Goal: Task Accomplishment & Management: Manage account settings

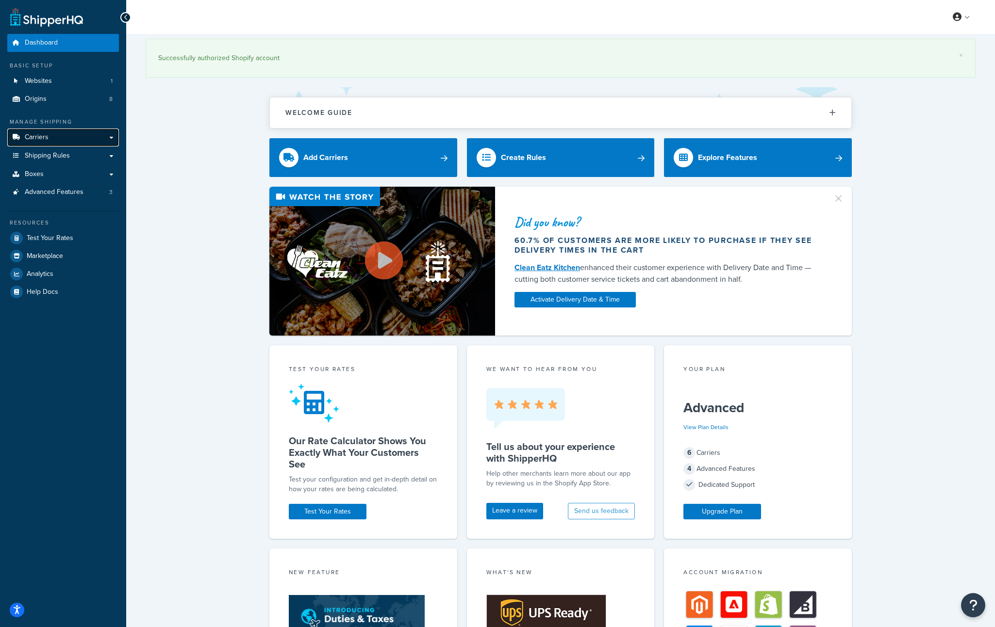
click at [63, 140] on link "Carriers" at bounding box center [63, 138] width 112 height 18
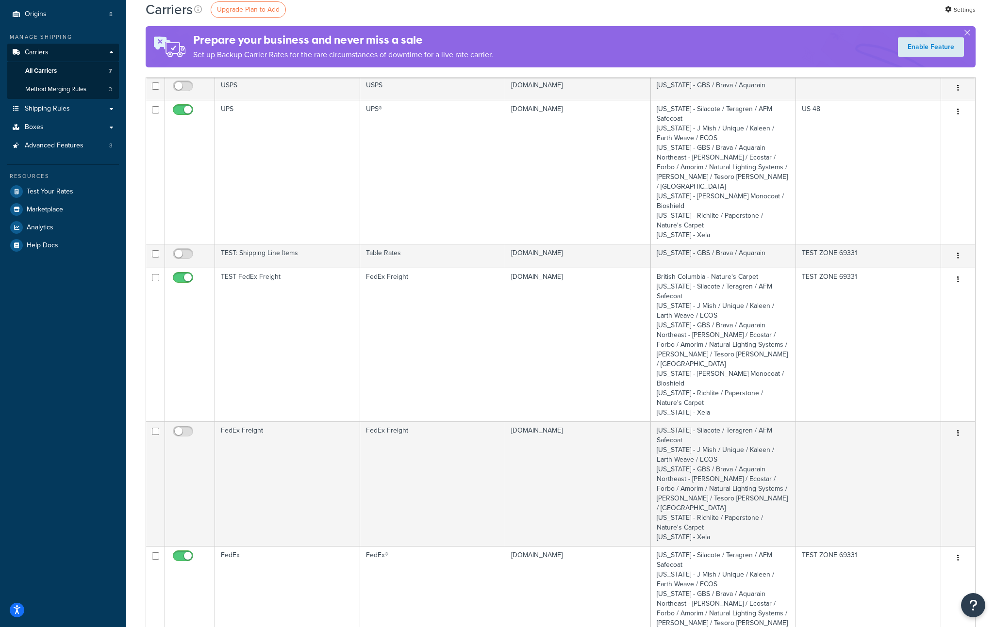
scroll to position [407, 0]
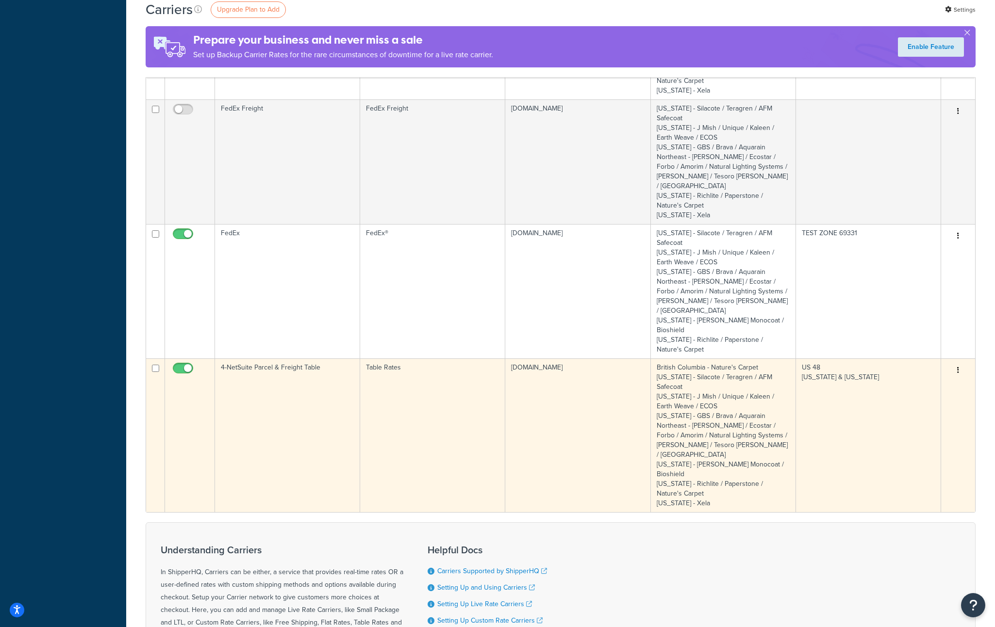
click at [291, 359] on td "4-NetSuite Parcel & Freight Table" at bounding box center [287, 436] width 145 height 154
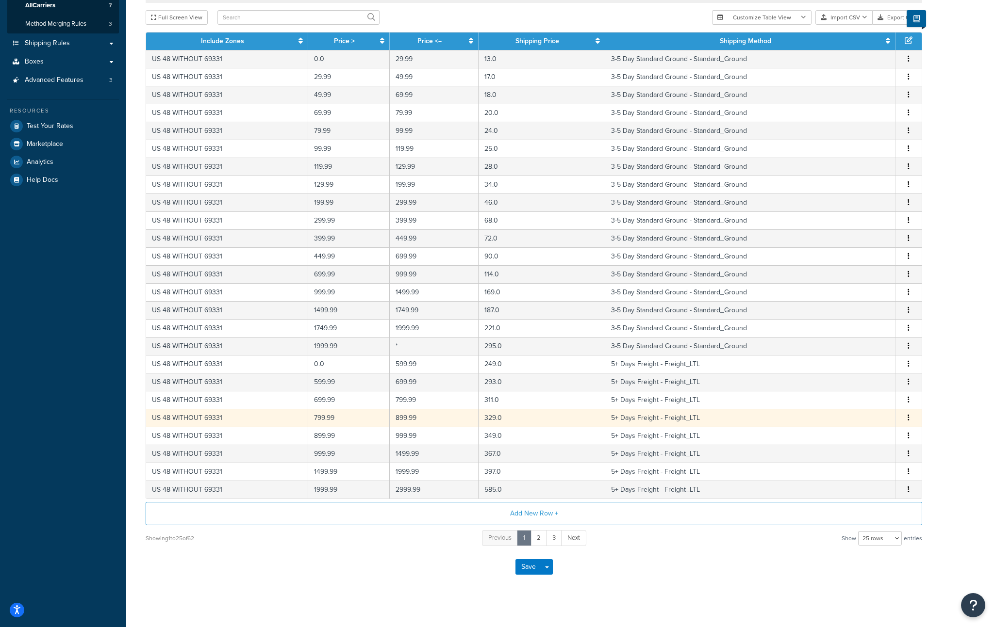
scroll to position [160, 0]
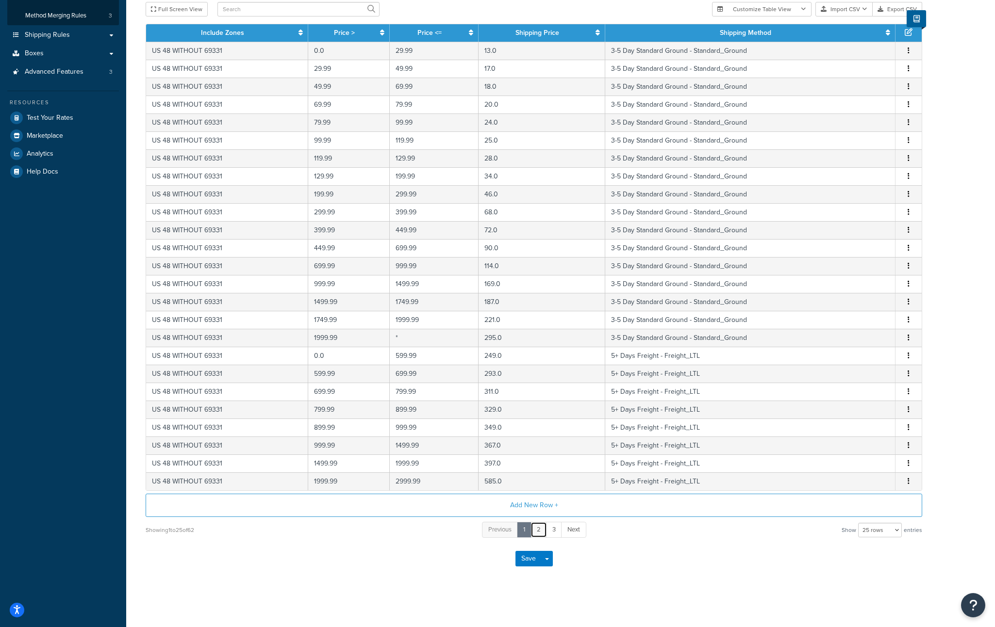
click at [541, 532] on link "2" at bounding box center [538, 530] width 16 height 16
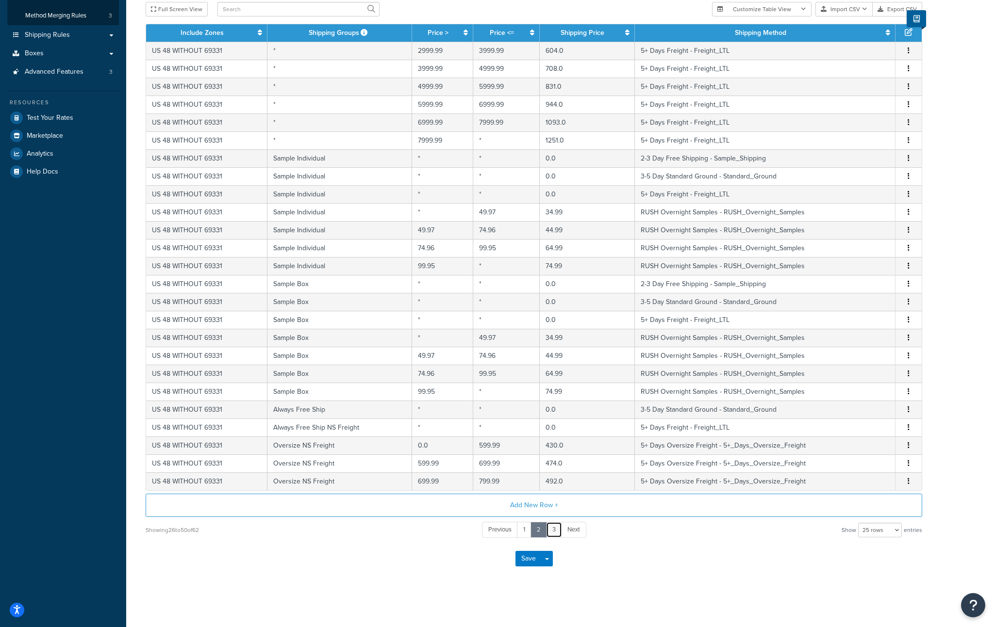
click at [558, 531] on link "3" at bounding box center [554, 530] width 16 height 16
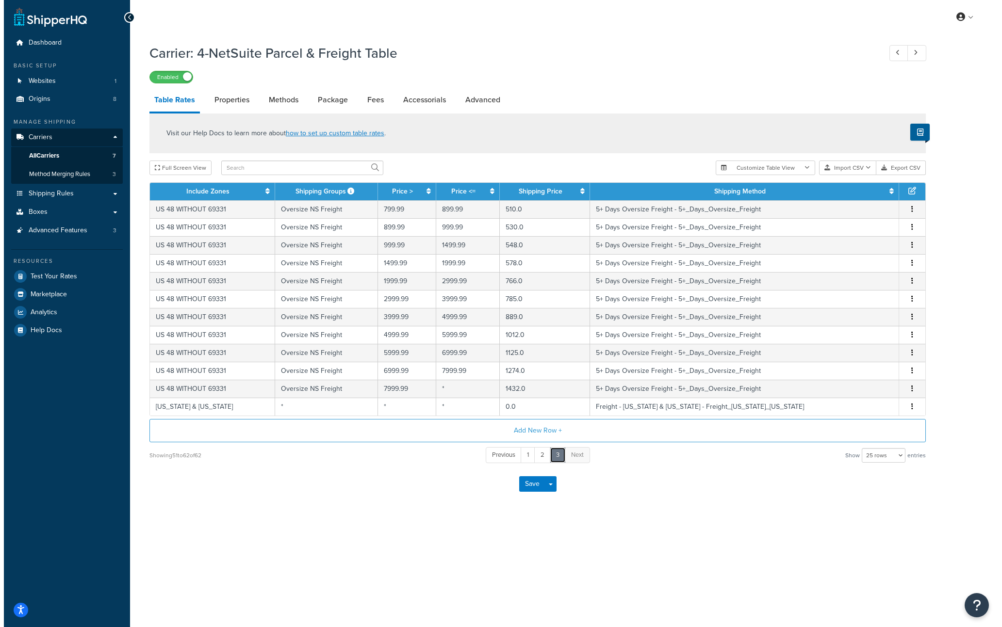
scroll to position [0, 0]
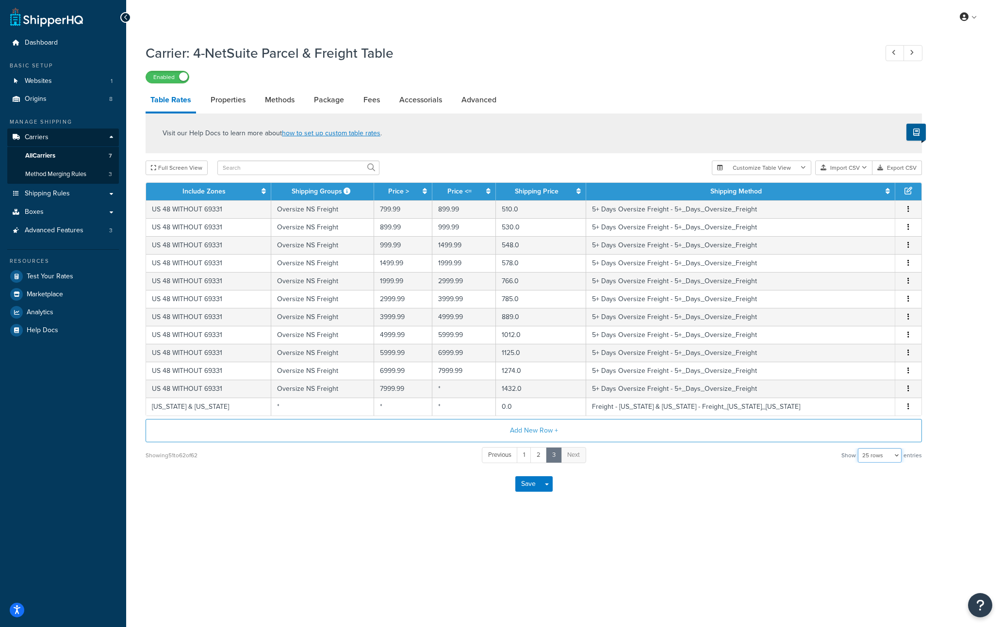
click at [877, 458] on select "10 rows 15 rows 25 rows 50 rows 100 rows 1000 rows" at bounding box center [880, 455] width 44 height 15
select select "1000"
click at [859, 450] on select "10 rows 15 rows 25 rows 50 rows 100 rows 1000 rows" at bounding box center [880, 455] width 44 height 15
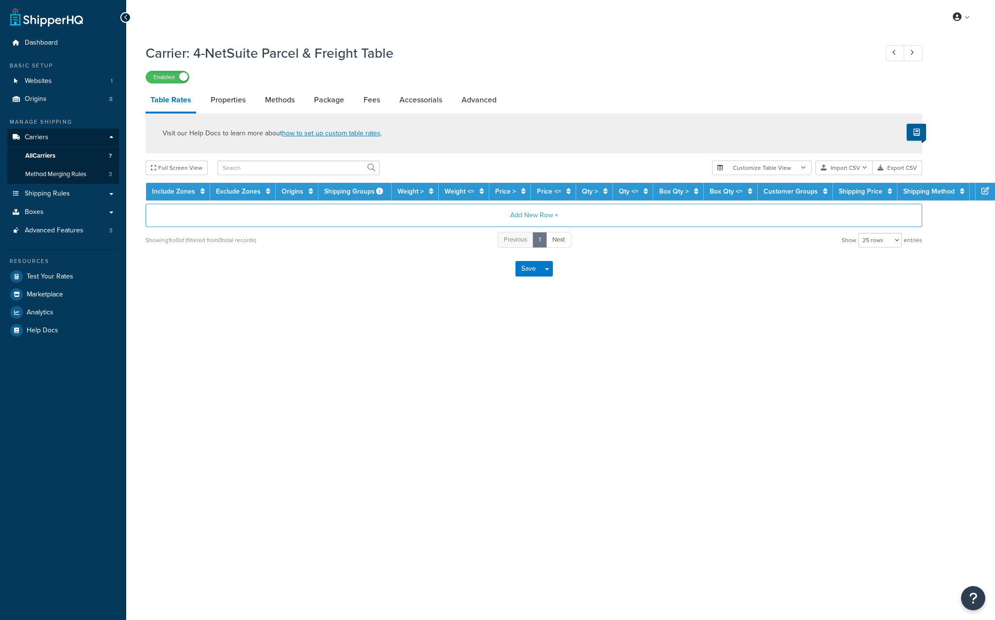
select select "25"
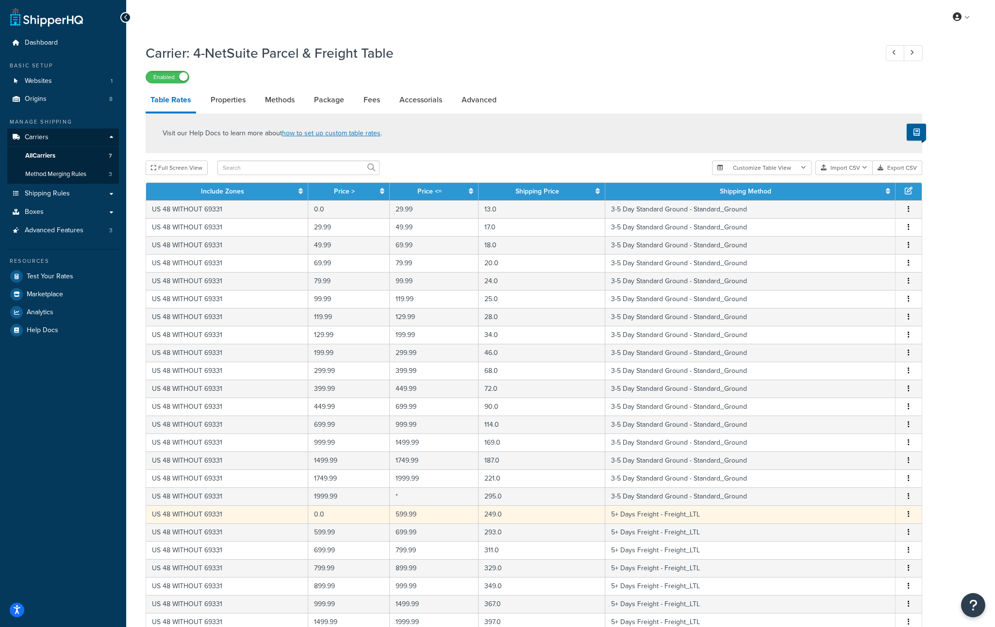
scroll to position [160, 0]
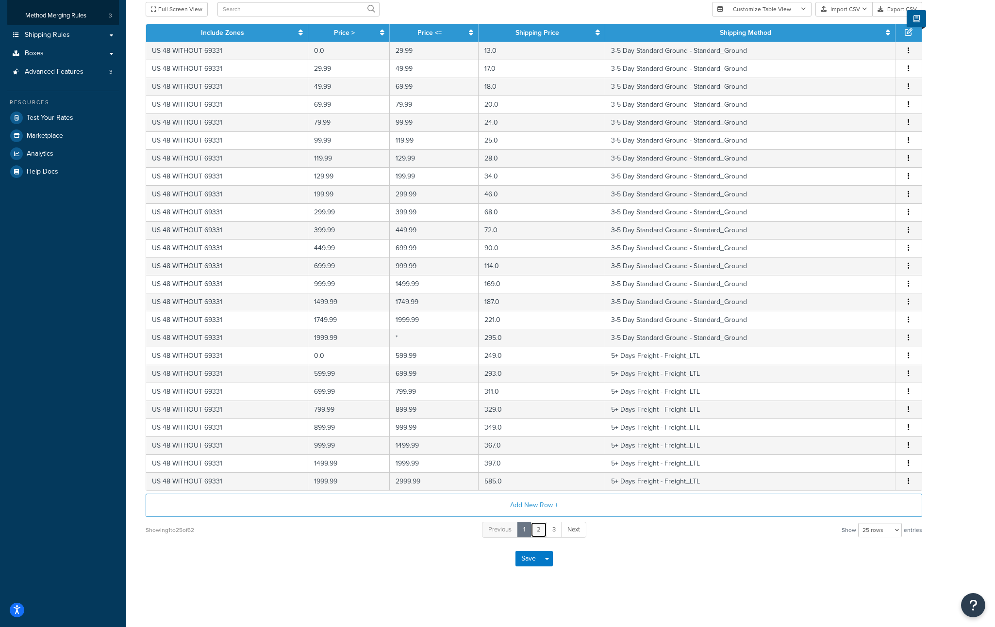
click at [537, 529] on link "2" at bounding box center [538, 530] width 16 height 16
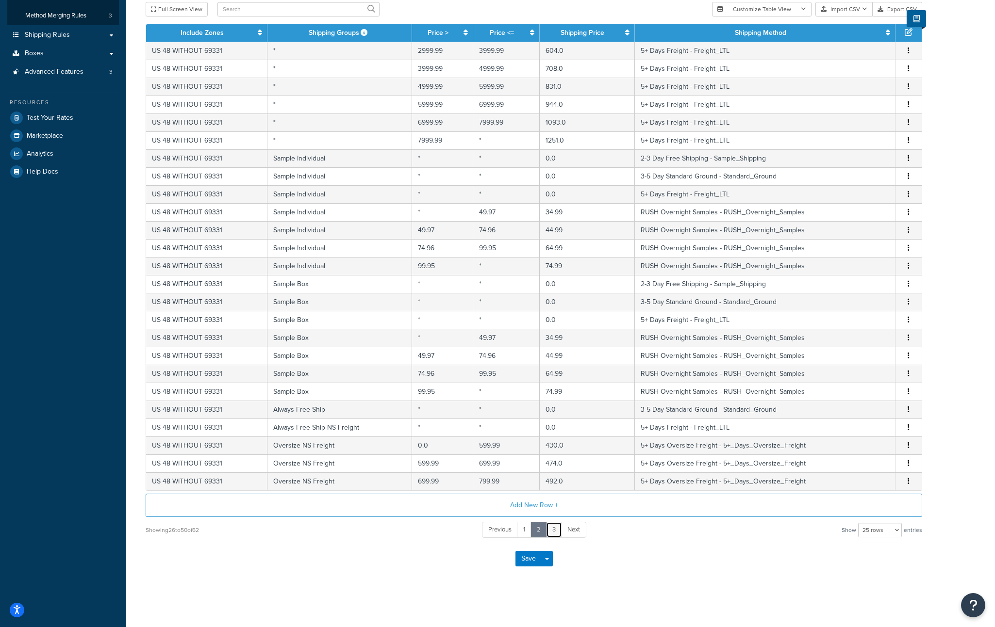
click at [552, 529] on link "3" at bounding box center [554, 530] width 16 height 16
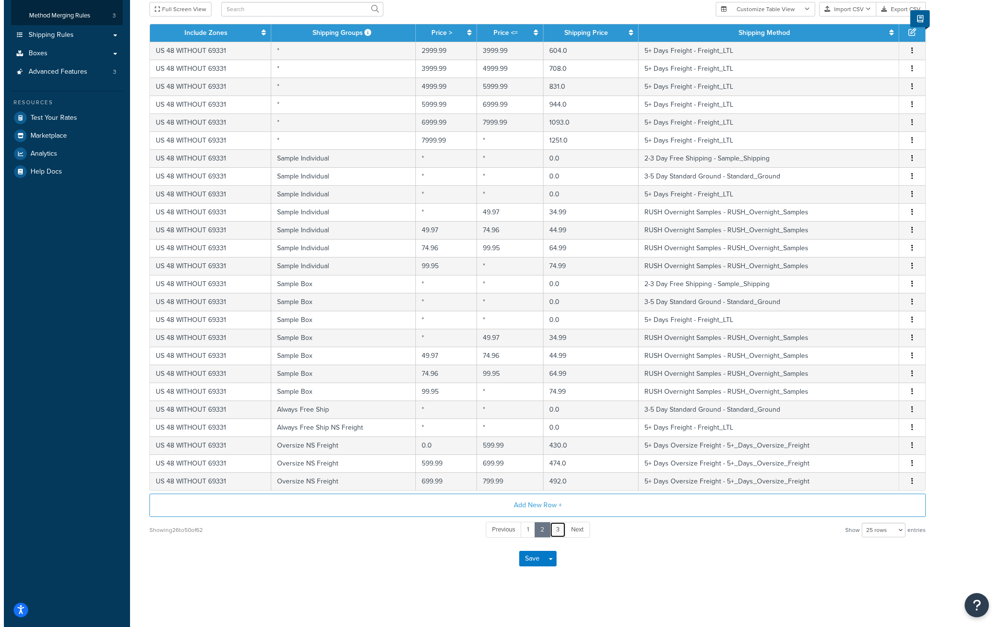
scroll to position [0, 0]
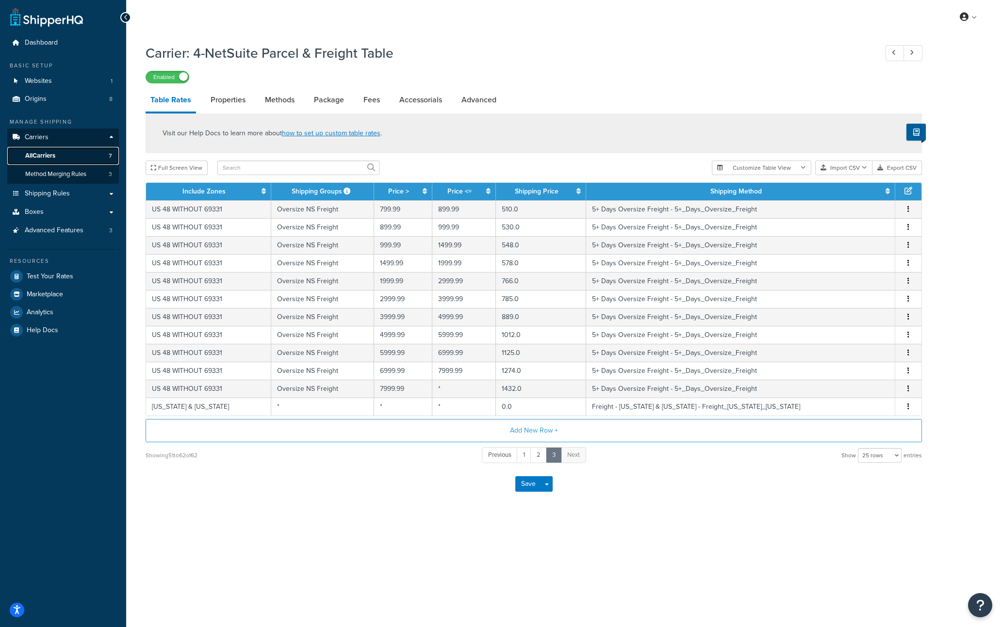
click at [65, 159] on link "All Carriers 7" at bounding box center [63, 156] width 112 height 18
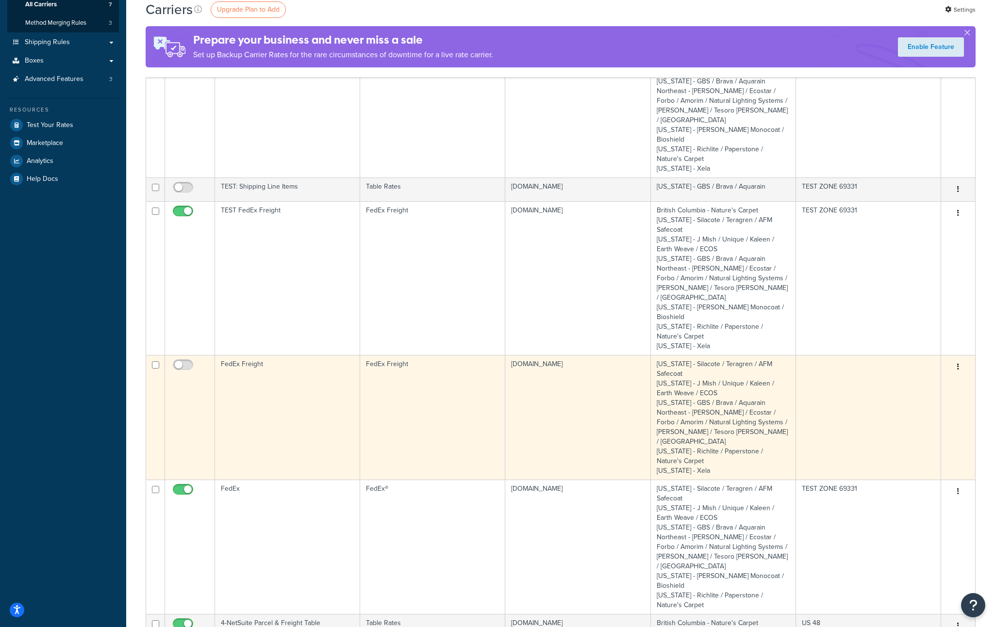
scroll to position [190, 0]
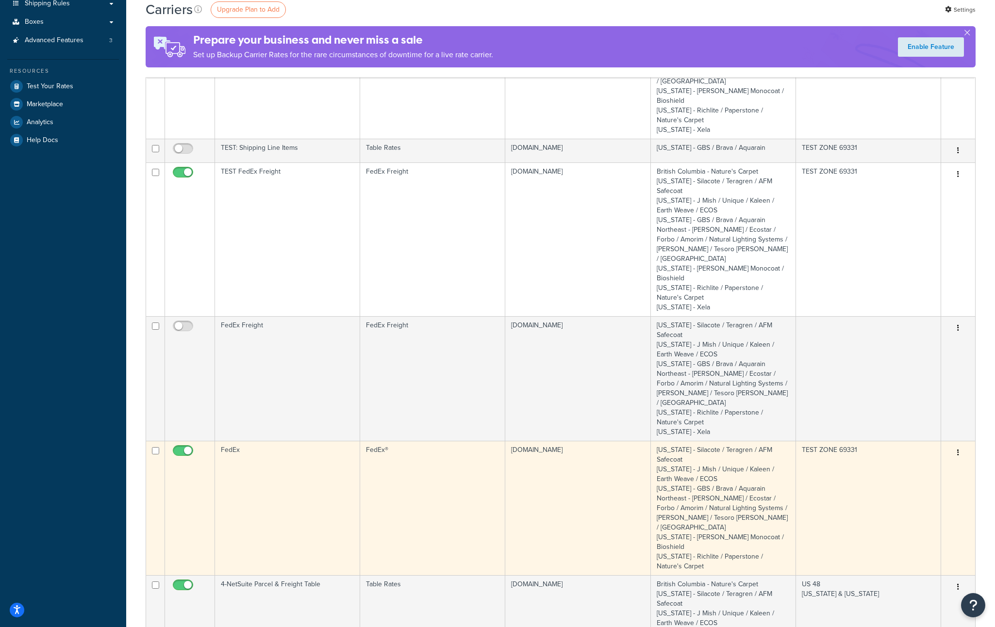
click at [302, 441] on td "FedEx" at bounding box center [287, 508] width 145 height 134
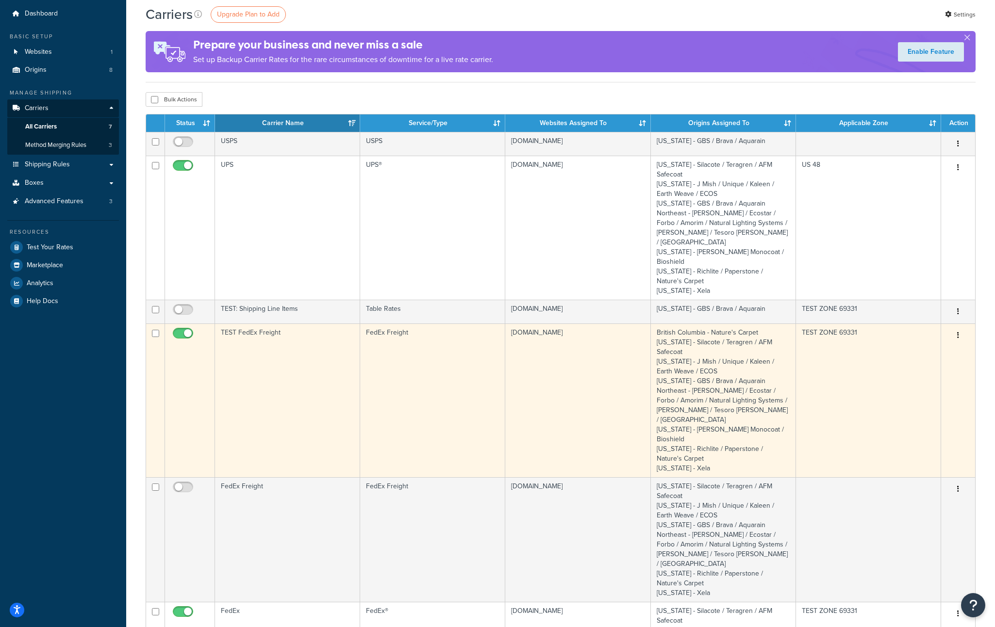
scroll to position [30, 0]
click at [308, 363] on td "TEST FedEx Freight" at bounding box center [287, 400] width 145 height 154
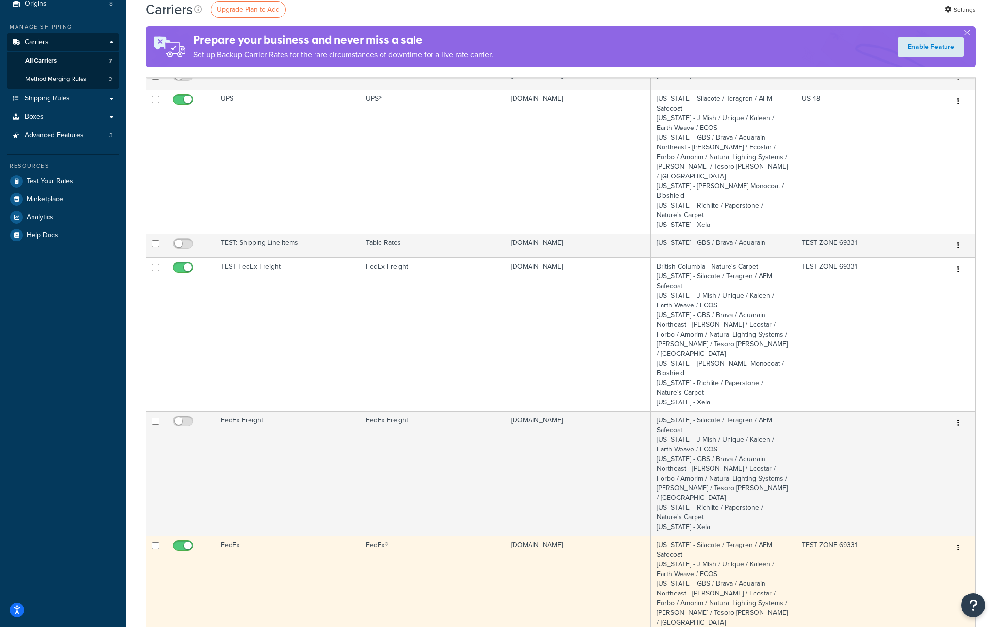
scroll to position [60, 0]
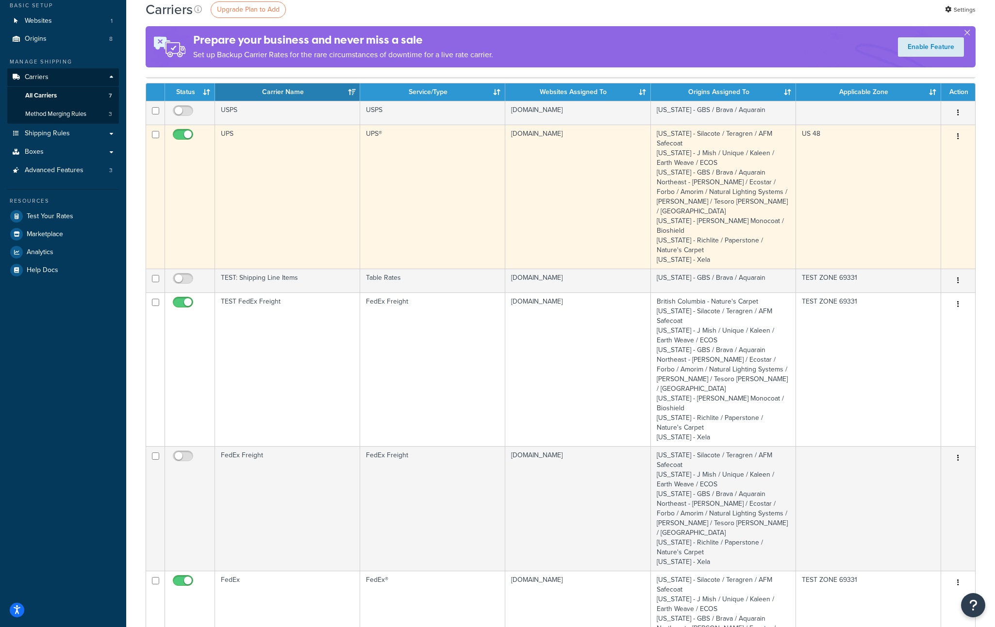
click at [294, 185] on td "UPS" at bounding box center [287, 197] width 145 height 144
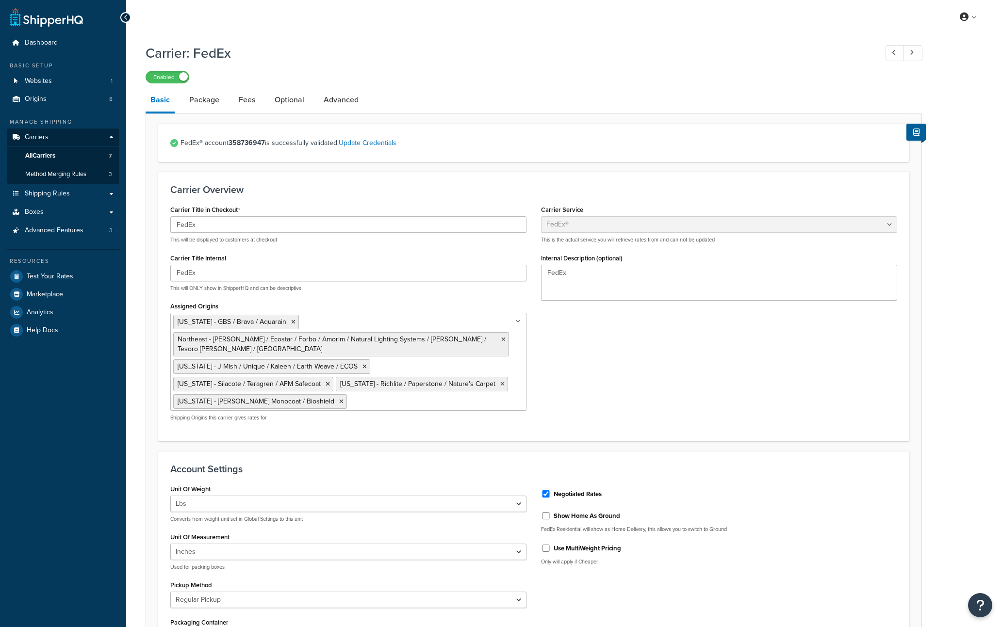
select select "fedEx"
select select "REGULAR_PICKUP"
select select "YOUR_PACKAGING"
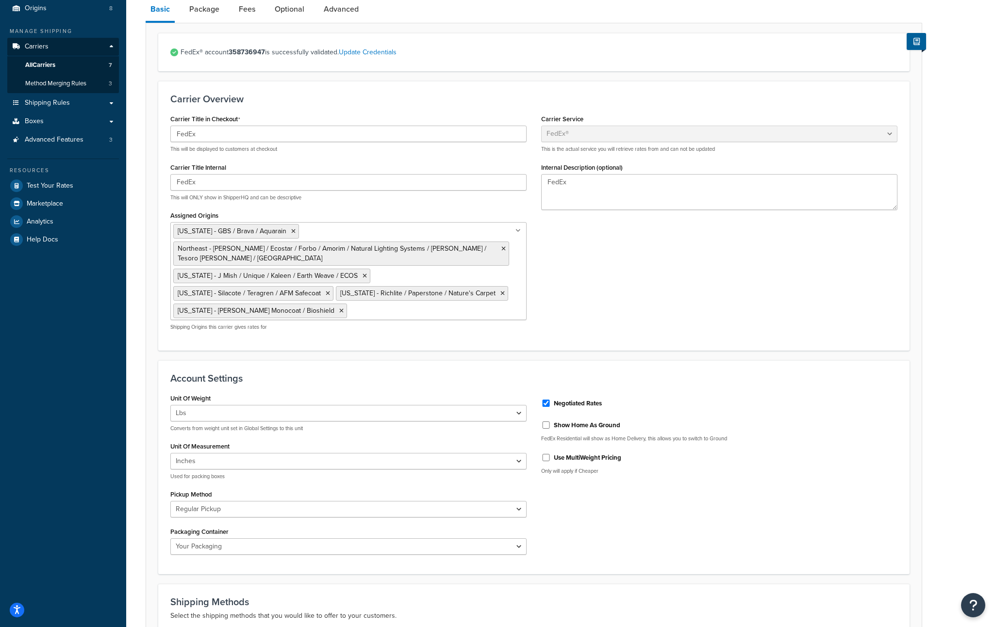
scroll to position [37, 0]
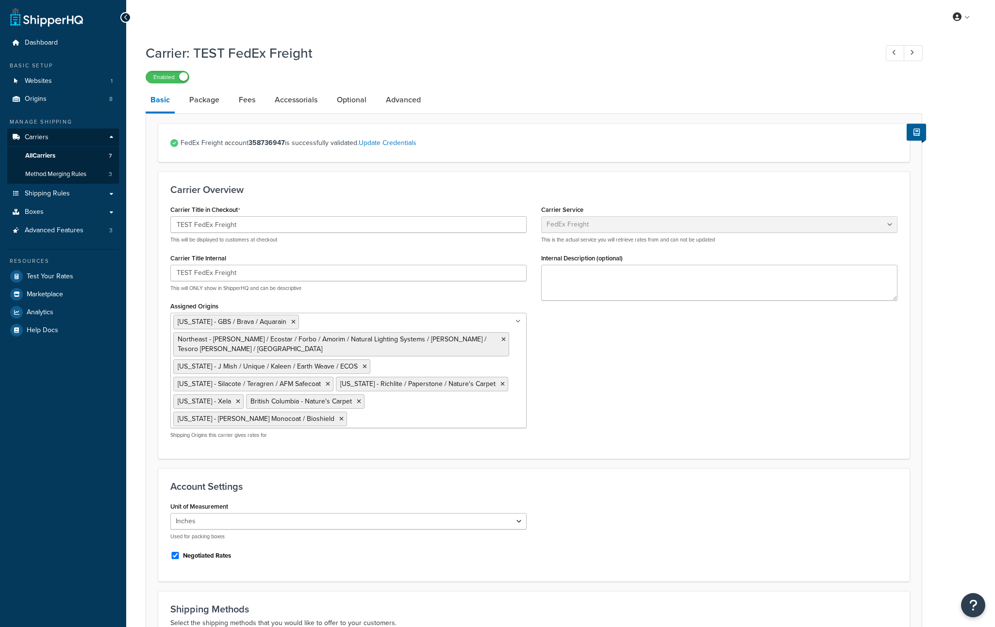
select select "fedExFreight"
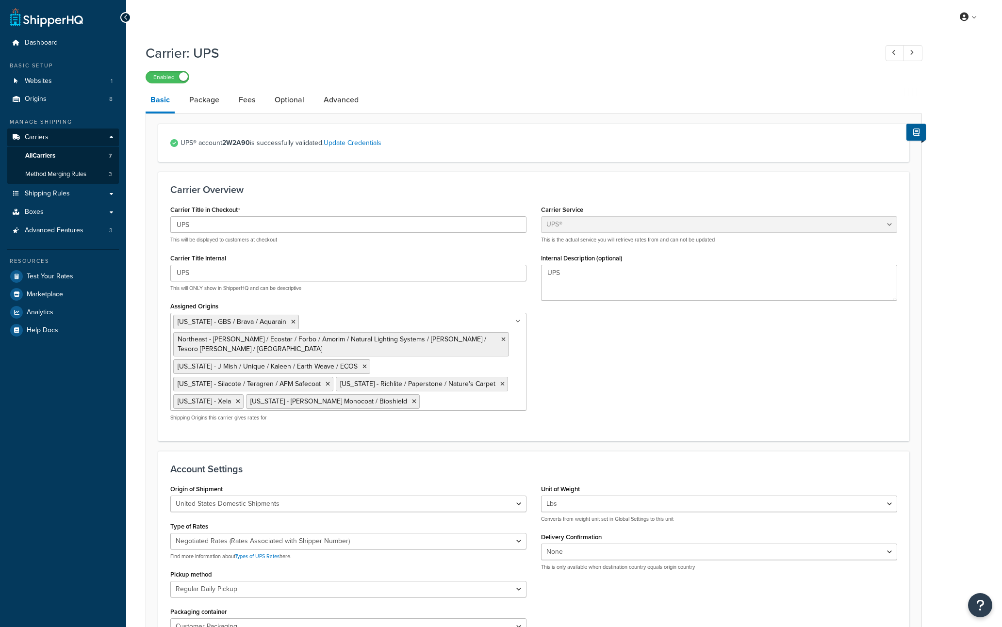
select select "ups"
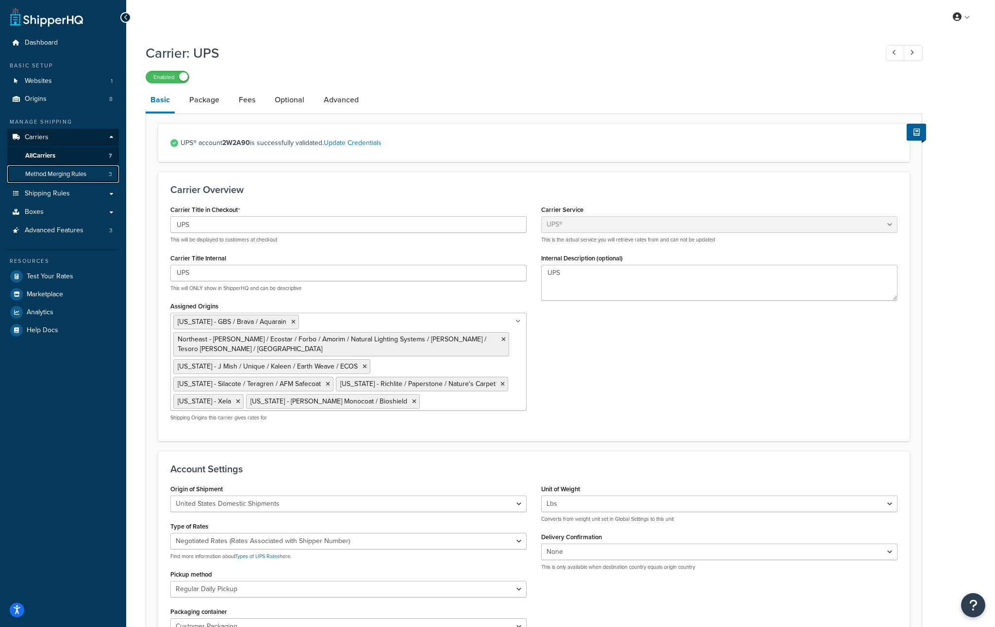
click at [52, 174] on span "Method Merging Rules" at bounding box center [55, 174] width 61 height 8
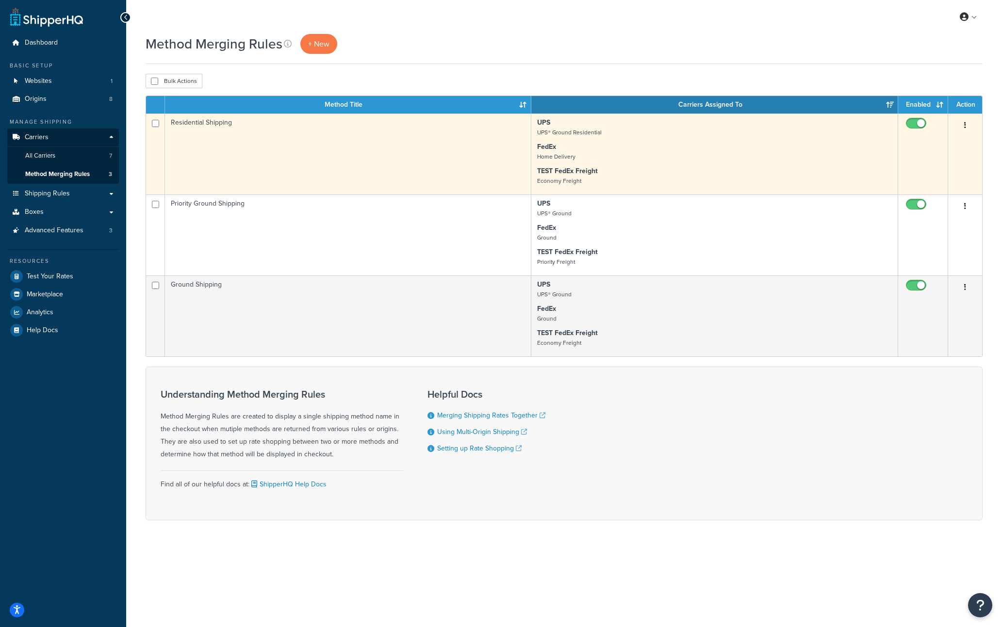
click at [368, 160] on td "Residential Shipping" at bounding box center [348, 154] width 366 height 81
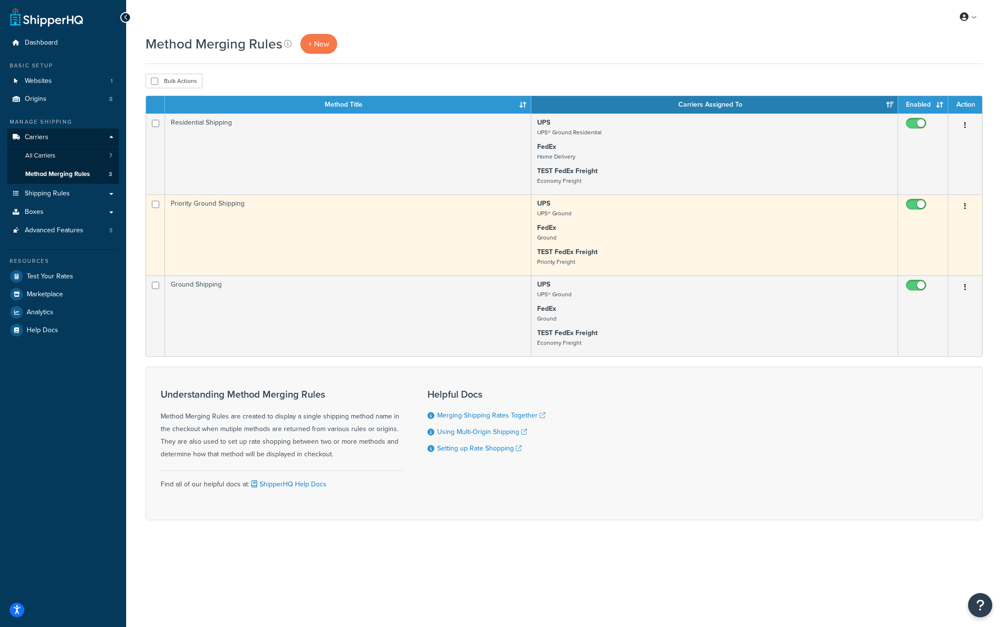
click at [322, 245] on td "Priority Ground Shipping" at bounding box center [348, 235] width 366 height 81
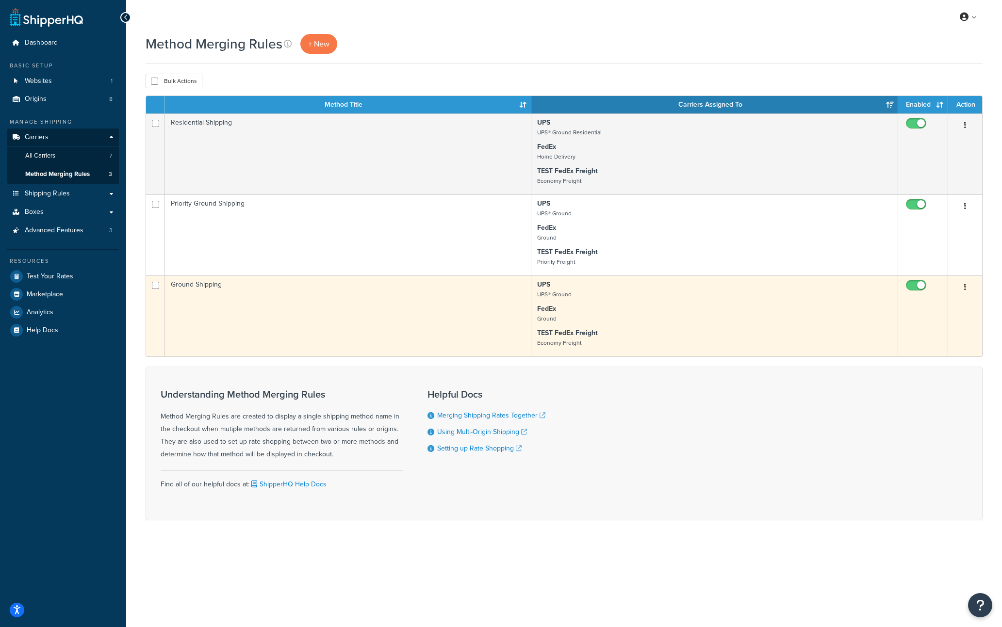
click at [253, 317] on td "Ground Shipping" at bounding box center [348, 316] width 366 height 81
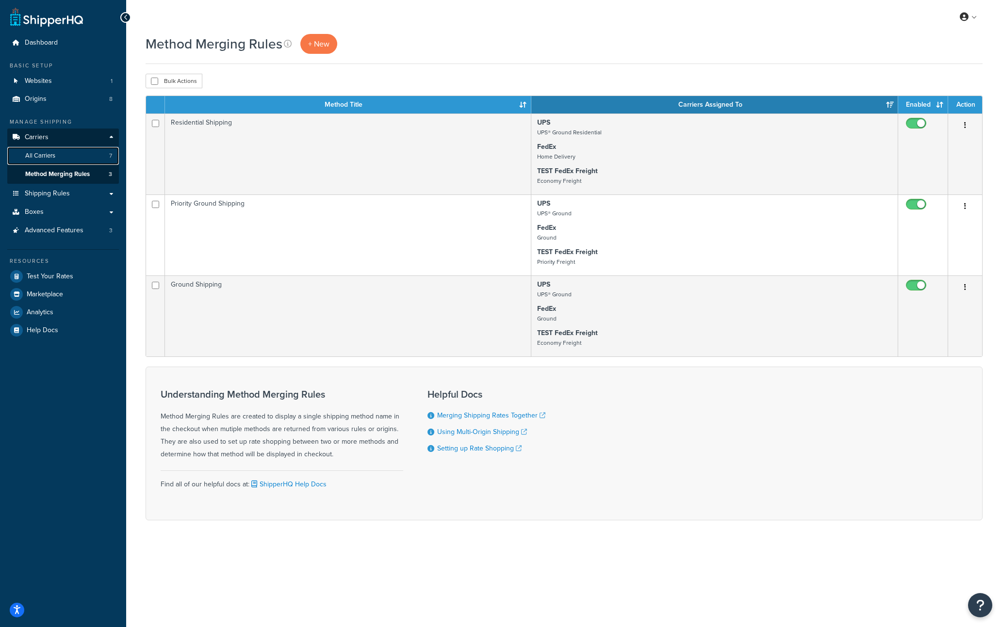
click at [30, 161] on link "All Carriers 7" at bounding box center [63, 156] width 112 height 18
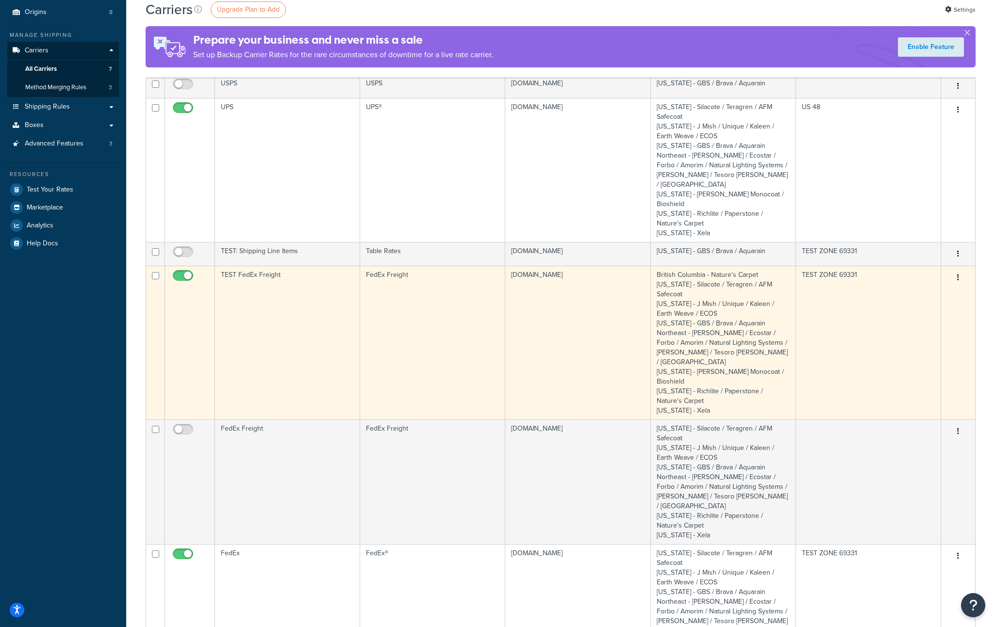
scroll to position [95, 0]
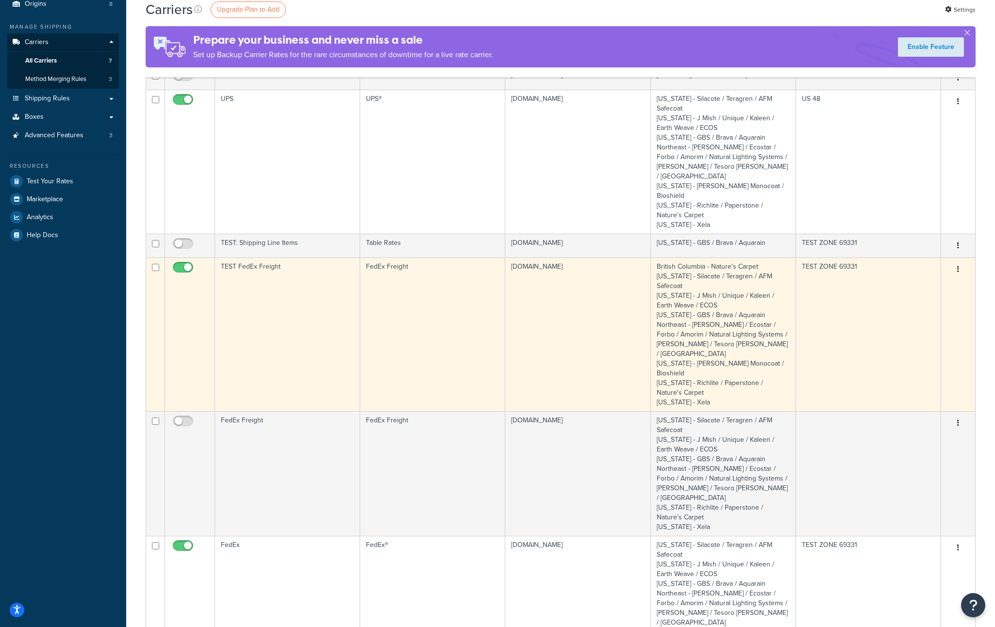
click at [273, 331] on td "TEST FedEx Freight" at bounding box center [287, 335] width 145 height 154
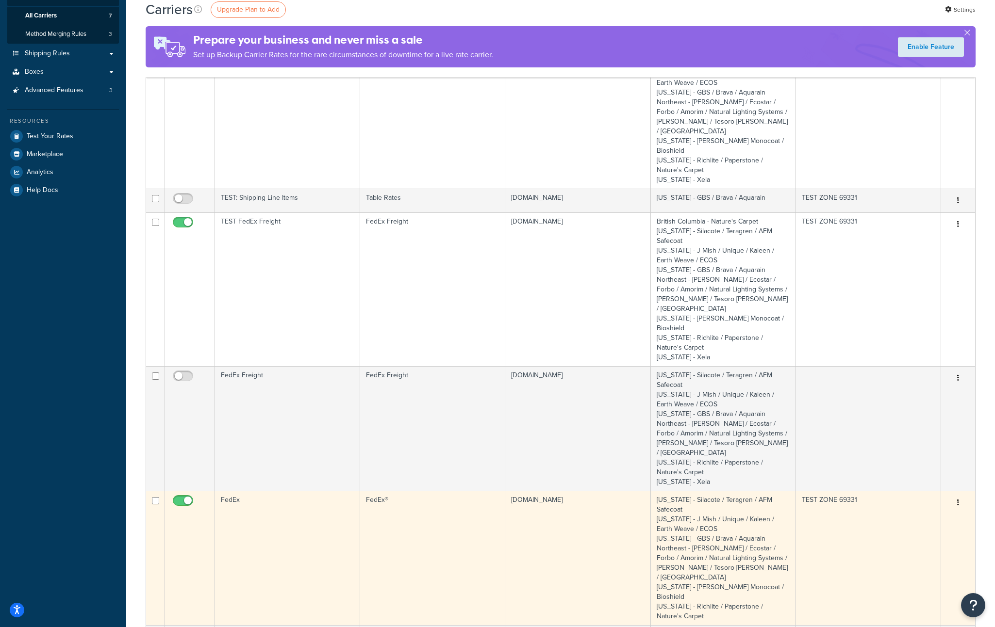
scroll to position [258, 0]
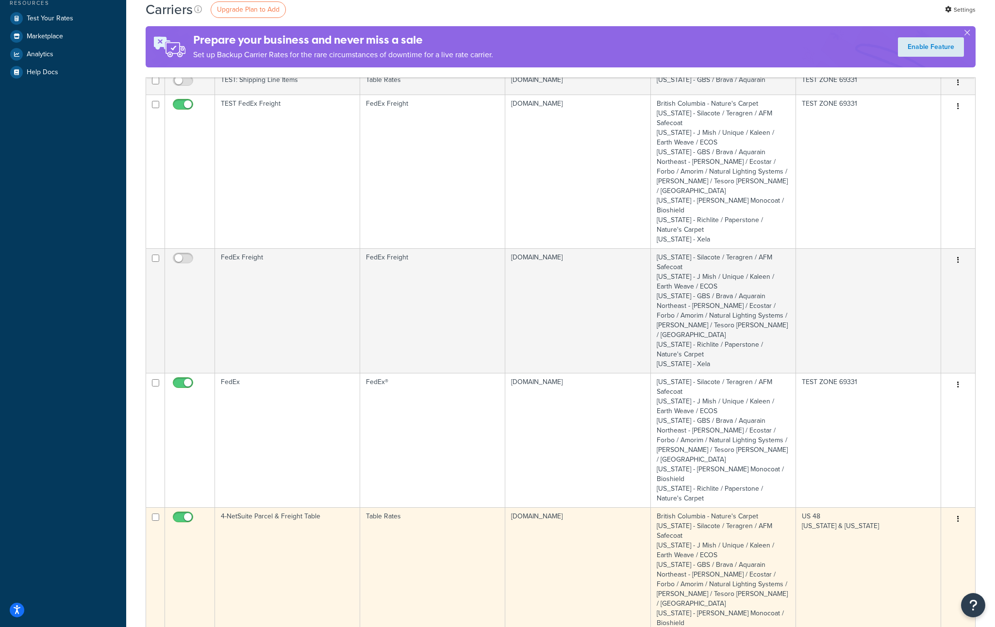
click at [278, 507] on td "4-NetSuite Parcel & Freight Table" at bounding box center [287, 584] width 145 height 154
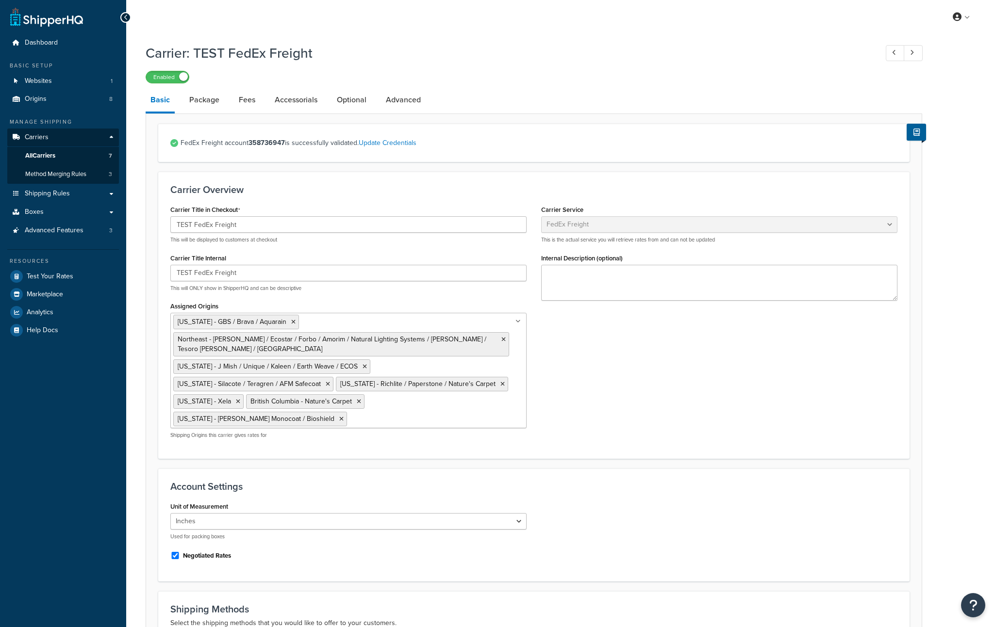
select select "fedExFreight"
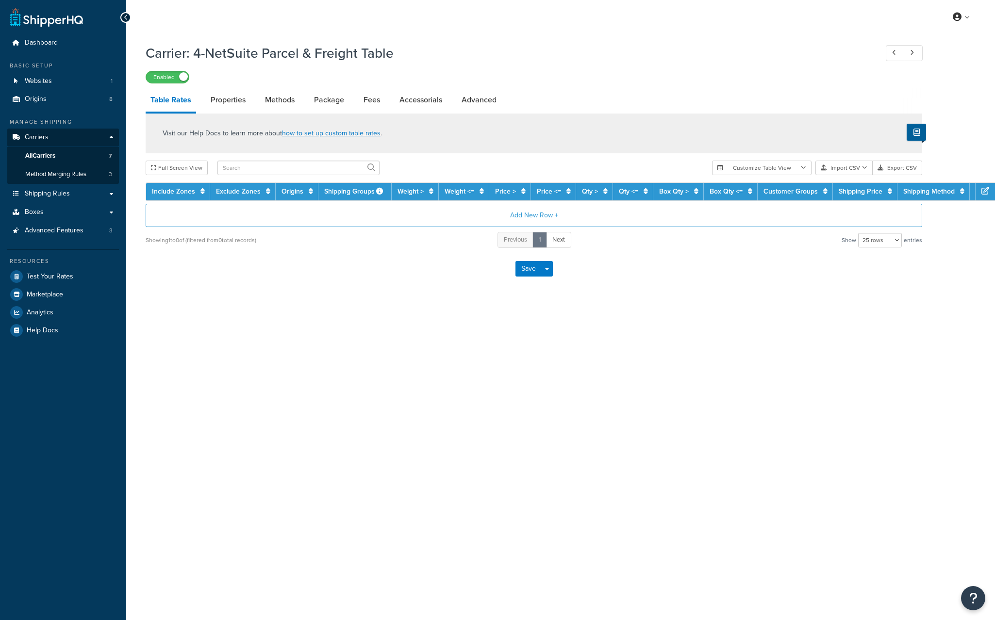
select select "25"
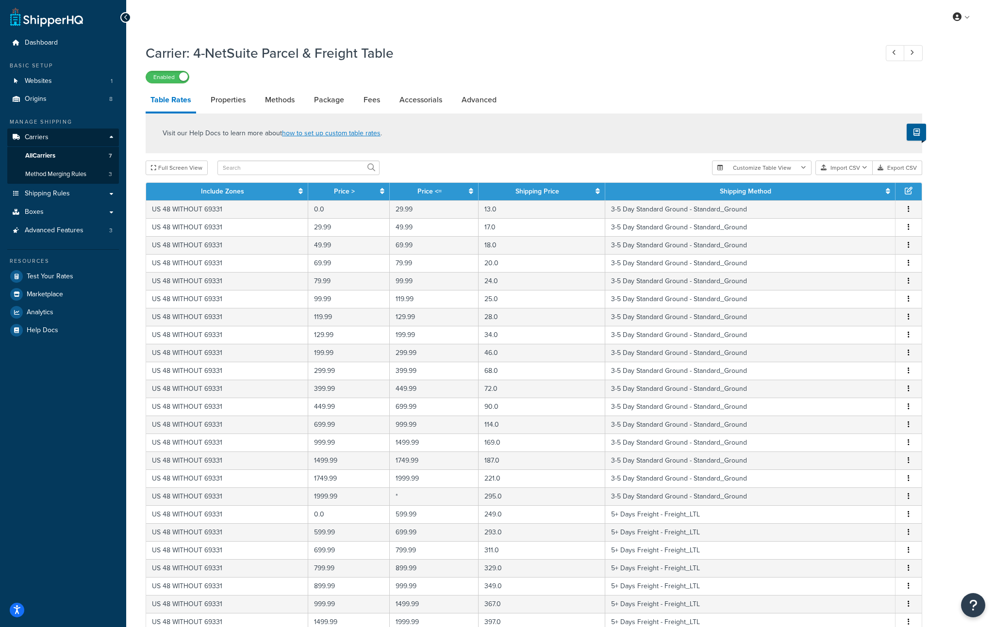
drag, startPoint x: 227, startPoint y: 101, endPoint x: 259, endPoint y: 101, distance: 32.5
click at [227, 101] on link "Properties" at bounding box center [228, 99] width 45 height 23
select select "HIGHEST"
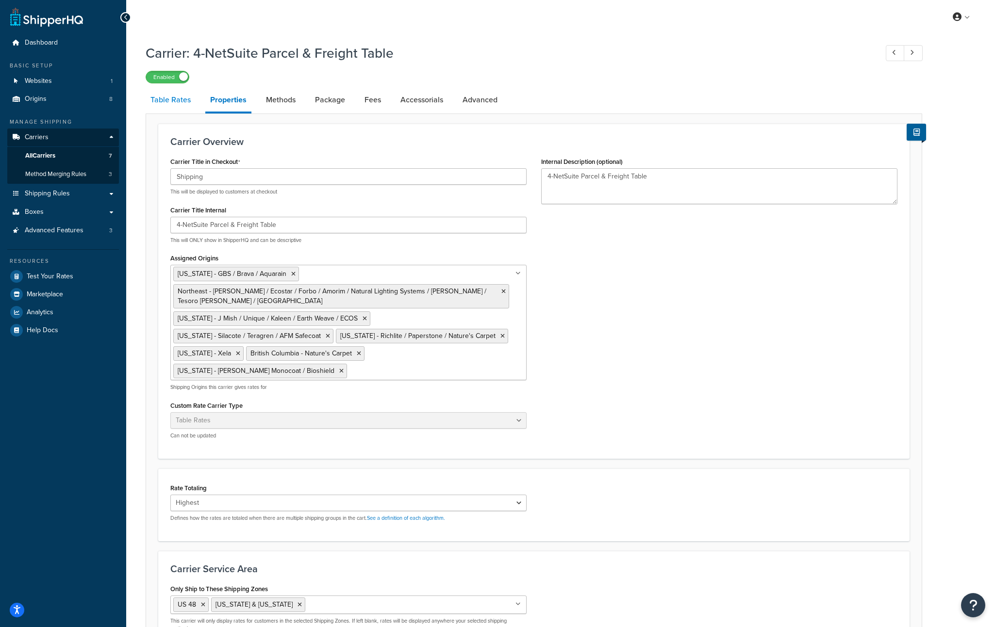
click at [173, 98] on link "Table Rates" at bounding box center [171, 99] width 50 height 23
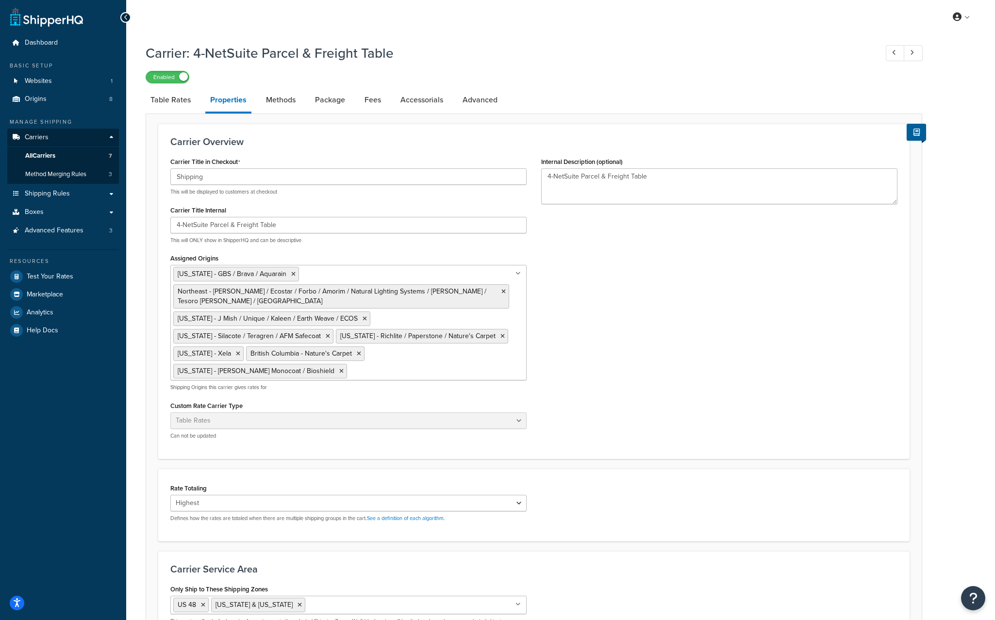
select select "25"
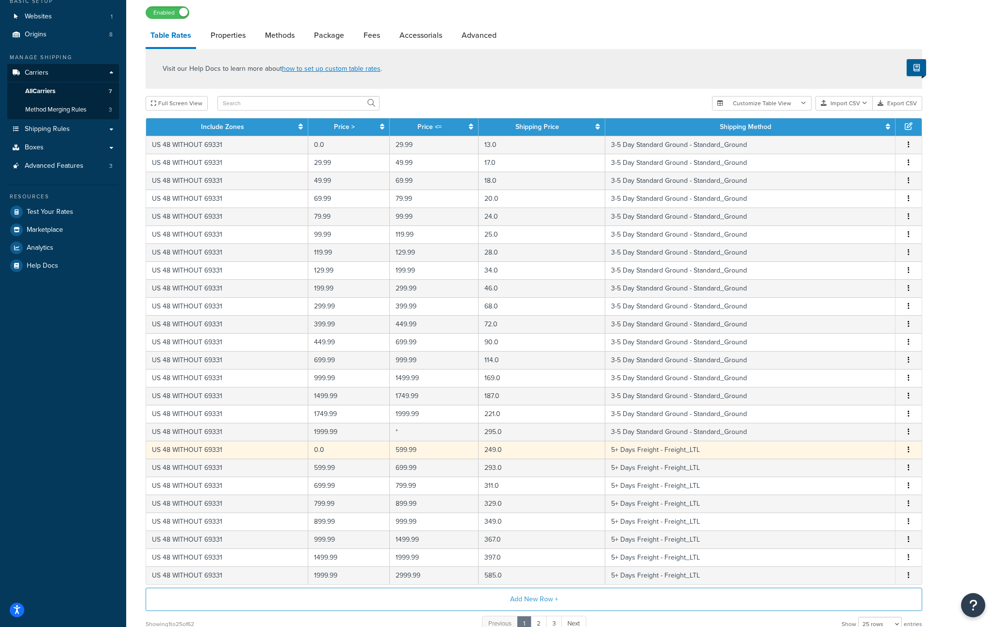
scroll to position [85, 0]
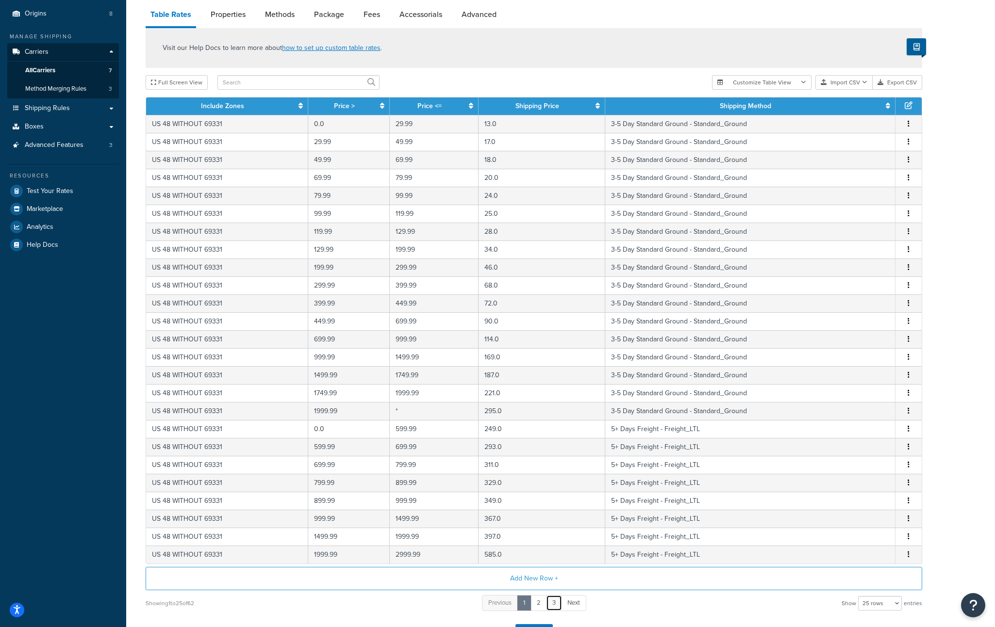
click at [556, 604] on link "3" at bounding box center [554, 603] width 16 height 16
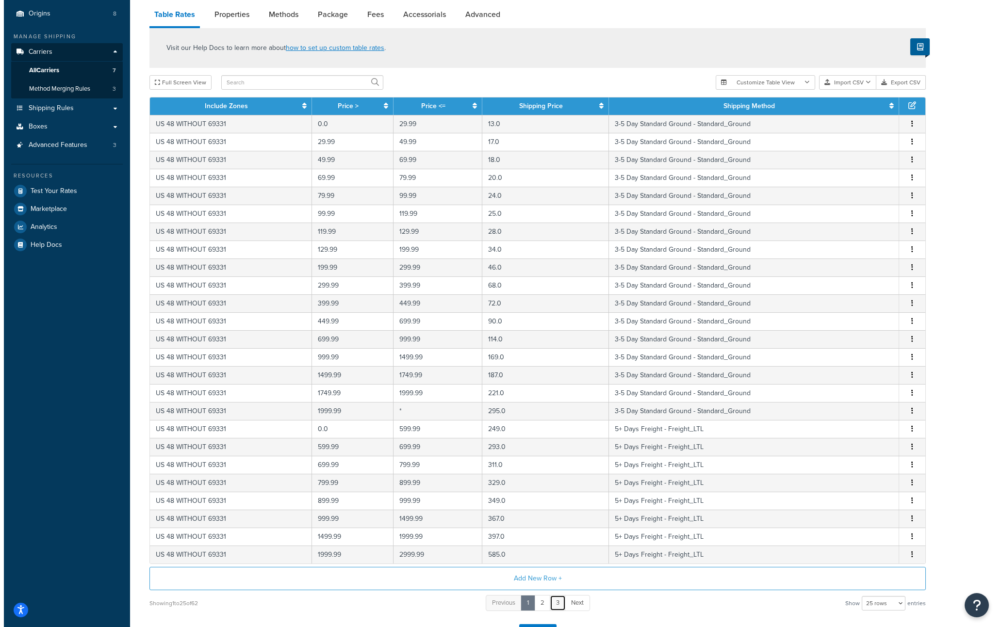
scroll to position [0, 0]
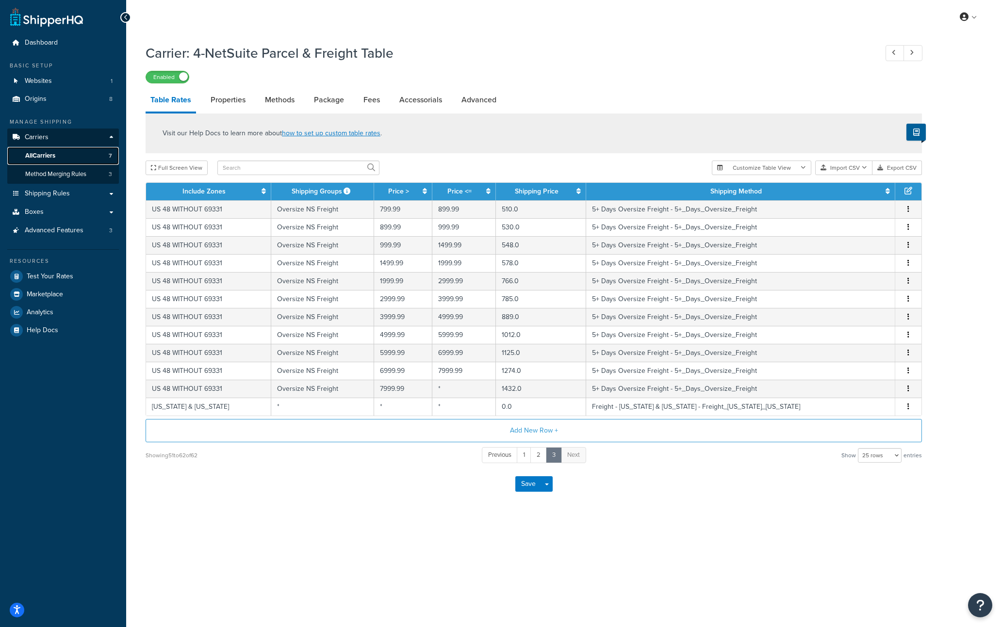
click at [97, 153] on link "All Carriers 7" at bounding box center [63, 156] width 112 height 18
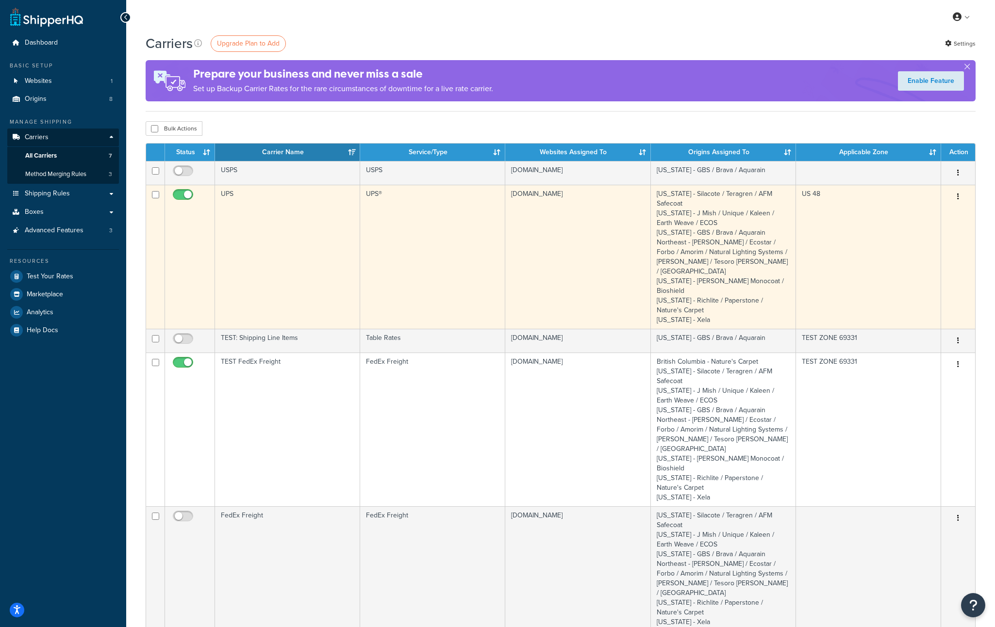
click at [228, 246] on td "UPS" at bounding box center [287, 257] width 145 height 144
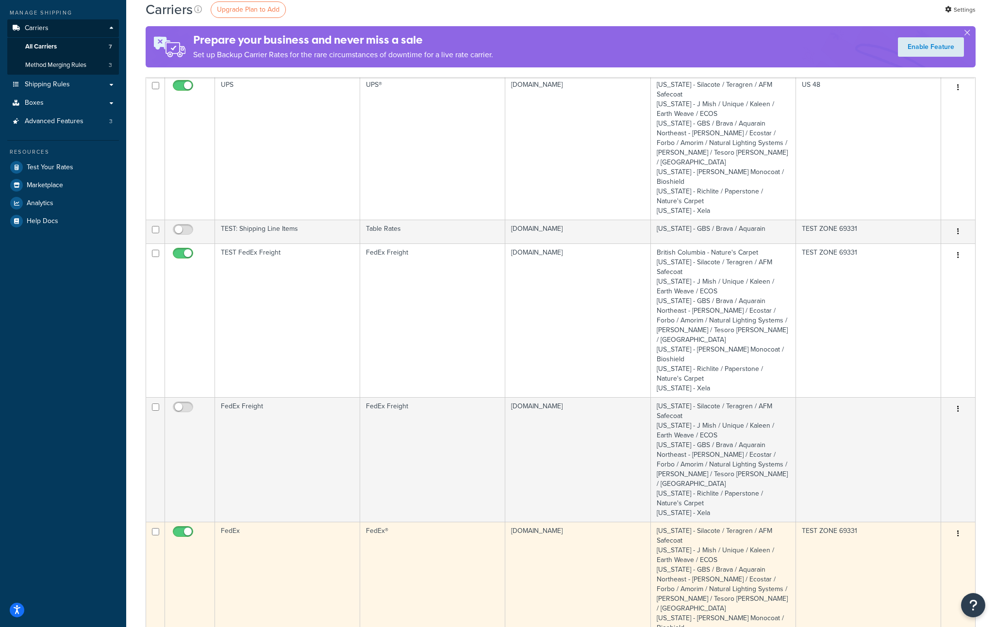
scroll to position [205, 0]
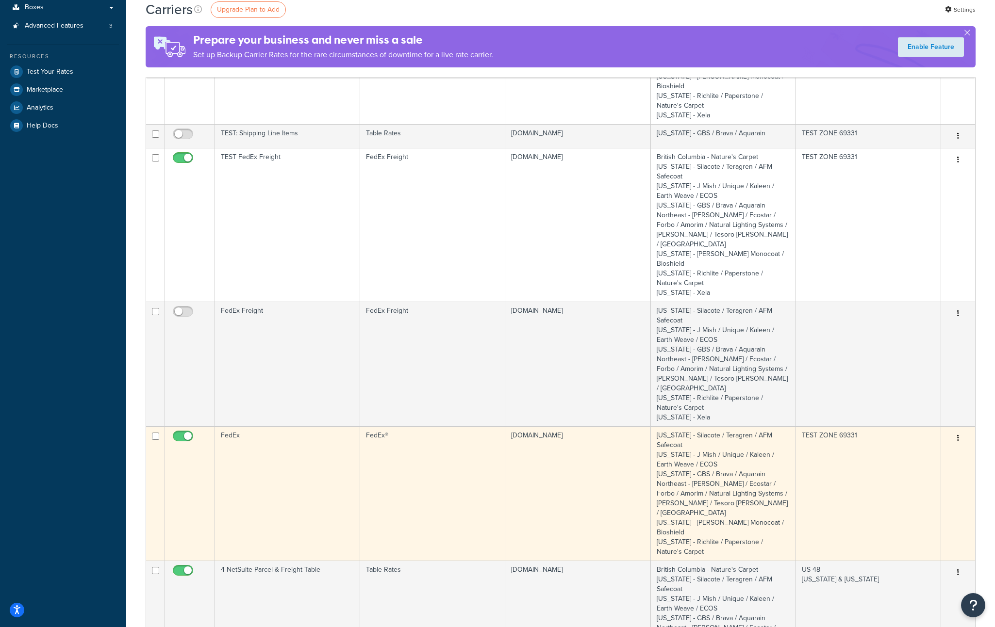
click at [275, 426] on td "FedEx" at bounding box center [287, 493] width 145 height 134
click at [302, 431] on td "FedEx" at bounding box center [287, 493] width 145 height 134
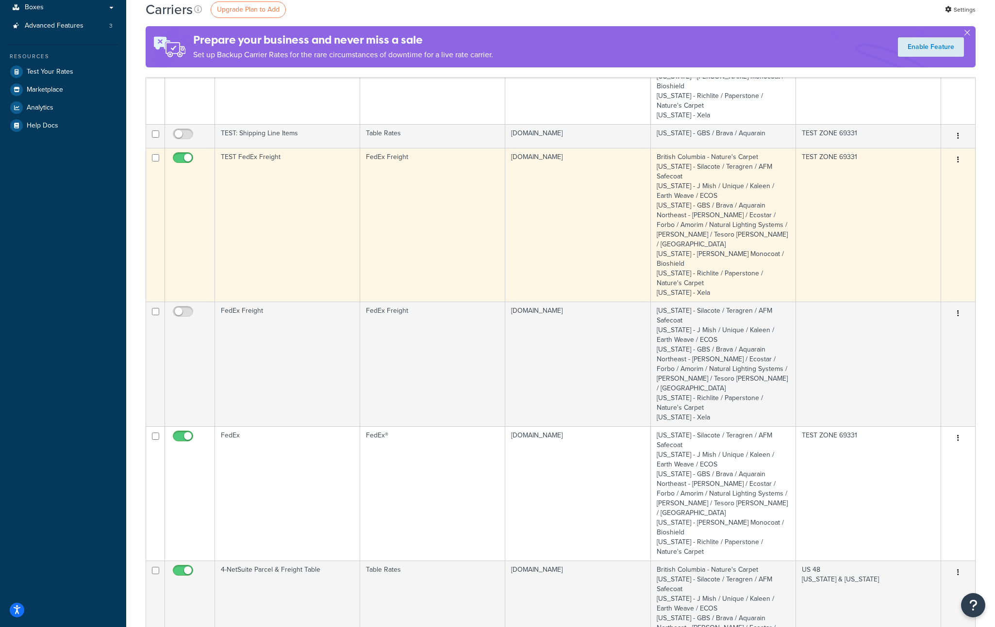
click at [282, 212] on td "TEST FedEx Freight" at bounding box center [287, 225] width 145 height 154
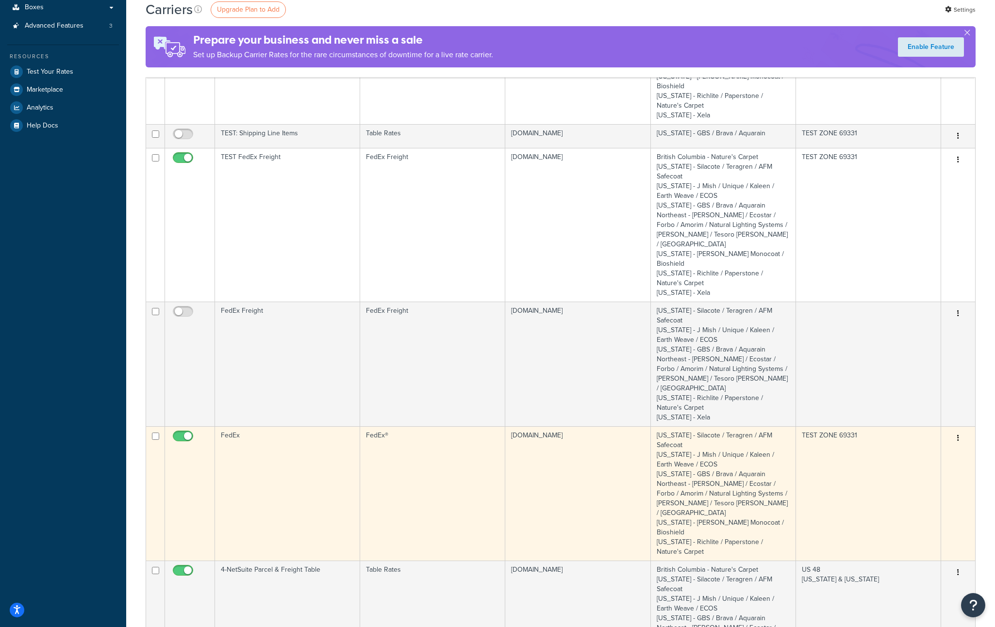
click at [278, 435] on td "FedEx" at bounding box center [287, 493] width 145 height 134
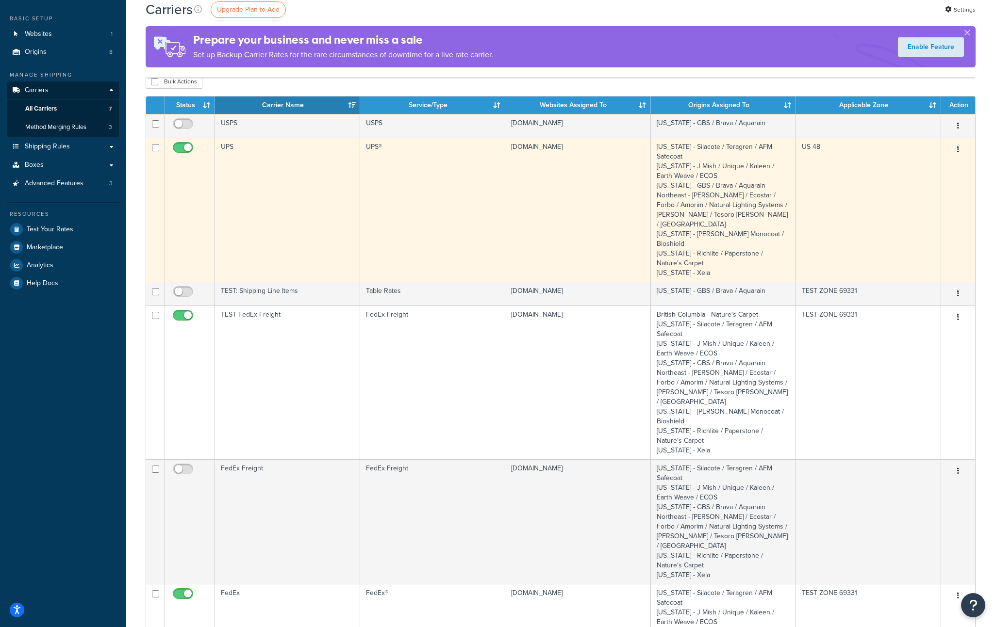
scroll to position [47, 0]
click at [247, 194] on td "UPS" at bounding box center [287, 210] width 145 height 144
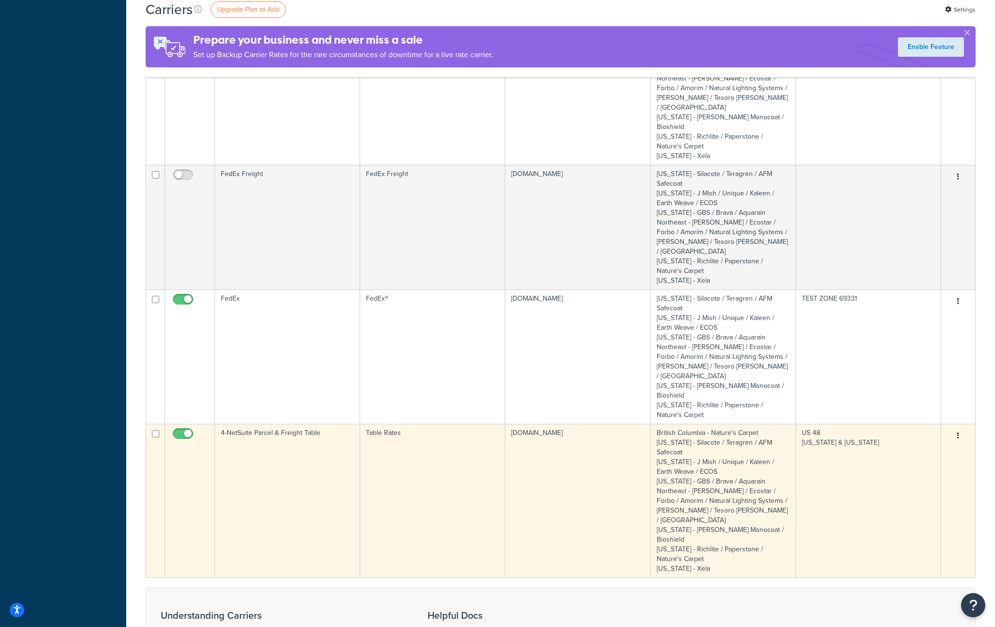
scroll to position [346, 0]
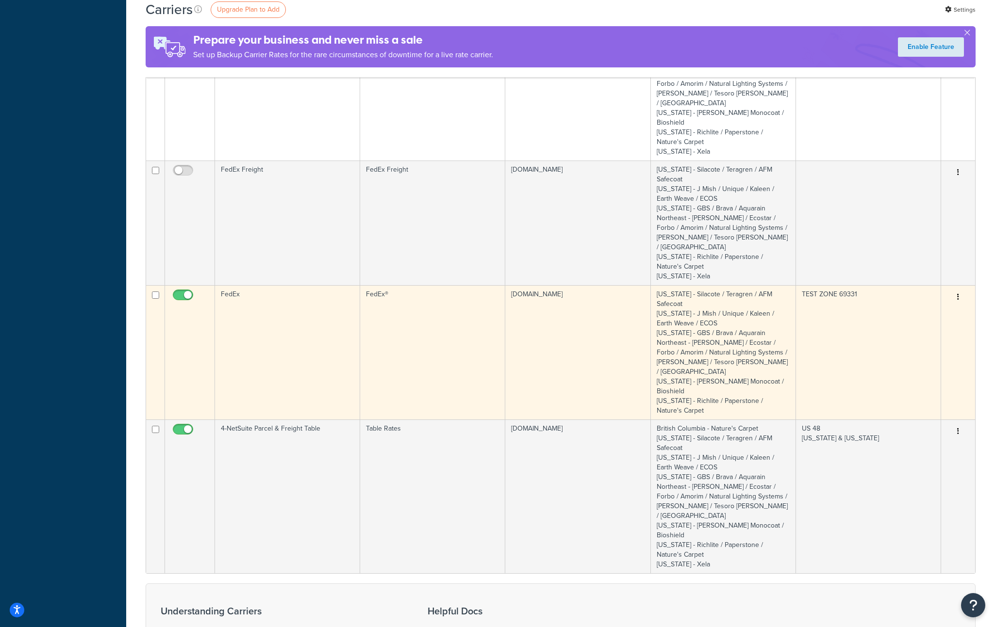
click at [288, 285] on td "FedEx" at bounding box center [287, 352] width 145 height 134
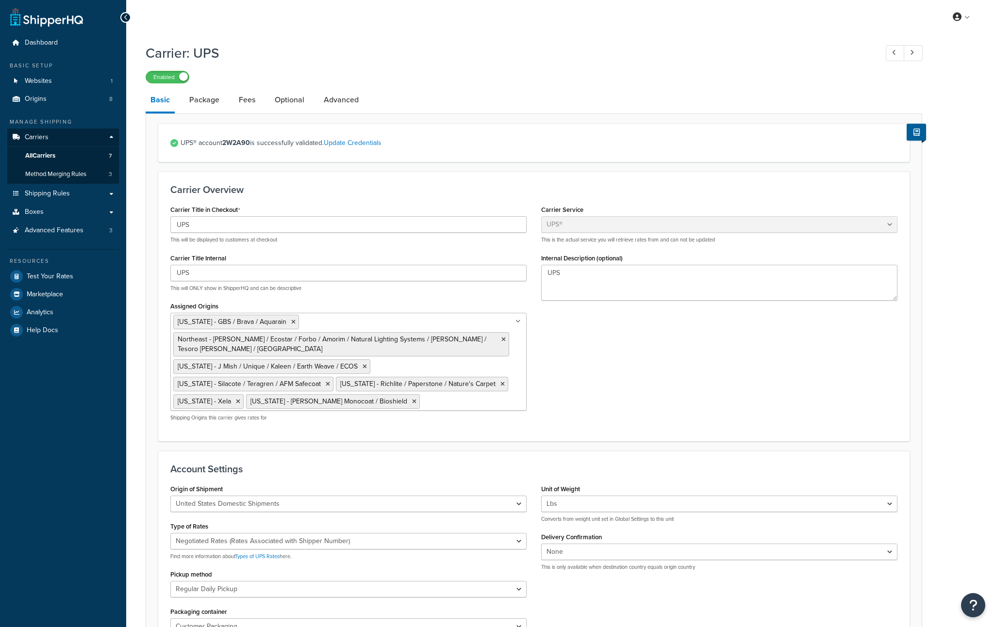
select select "ups"
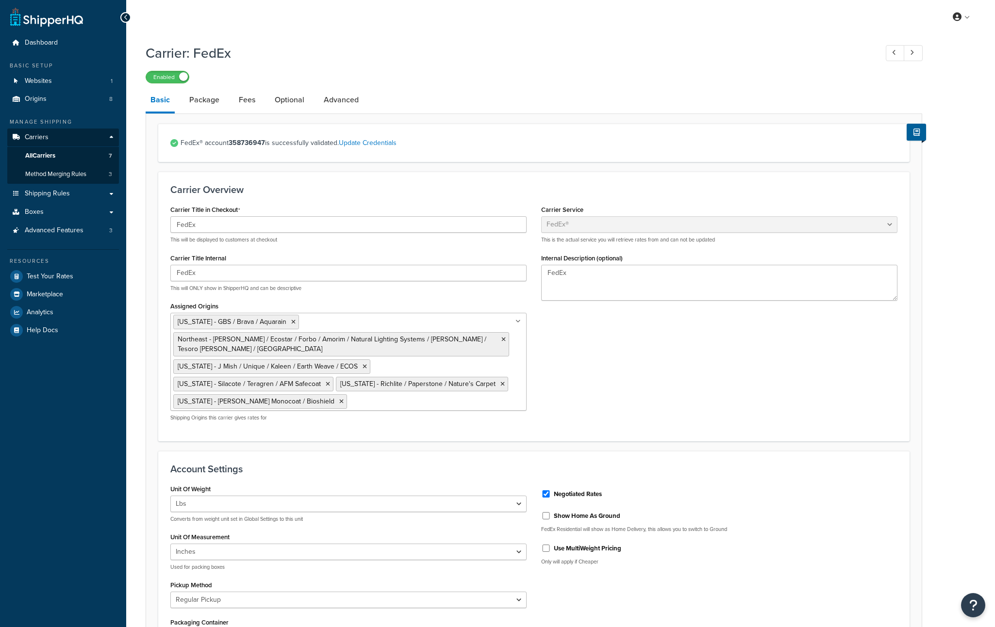
select select "fedEx"
select select "REGULAR_PICKUP"
select select "YOUR_PACKAGING"
select select "fedEx"
select select "REGULAR_PICKUP"
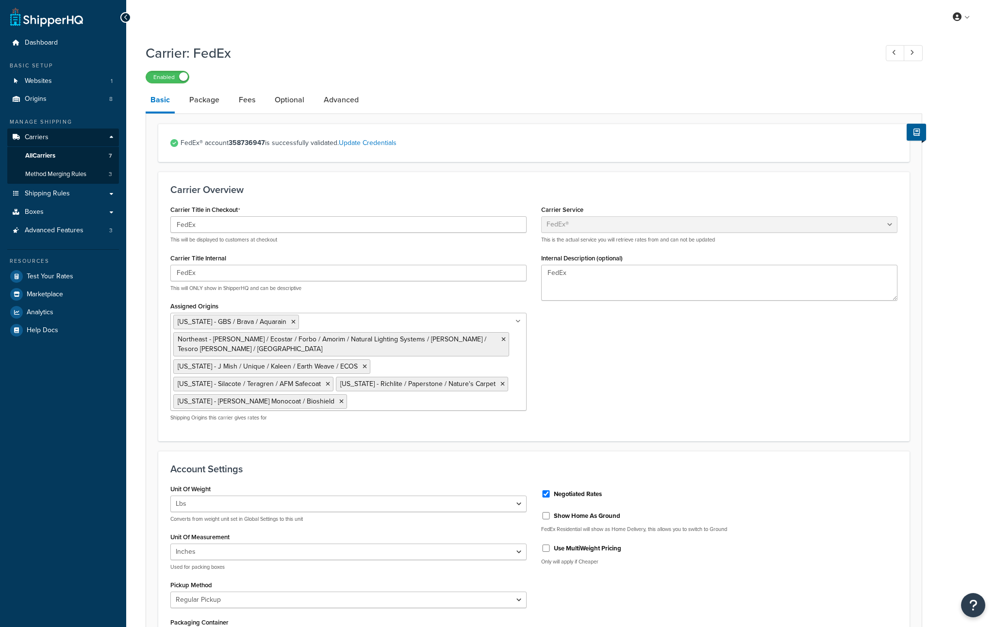
select select "YOUR_PACKAGING"
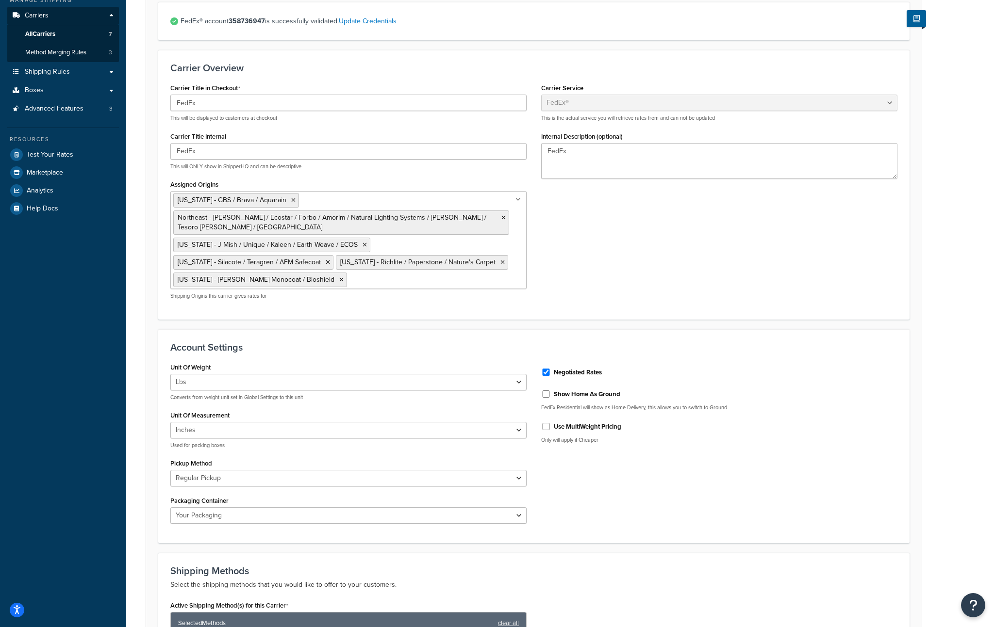
scroll to position [69, 0]
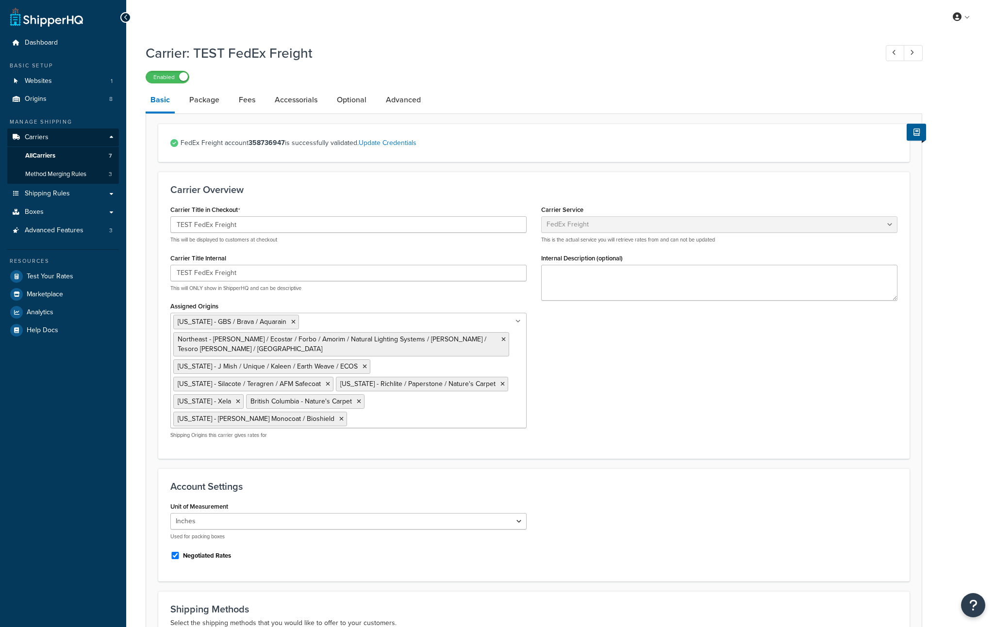
select select "fedExFreight"
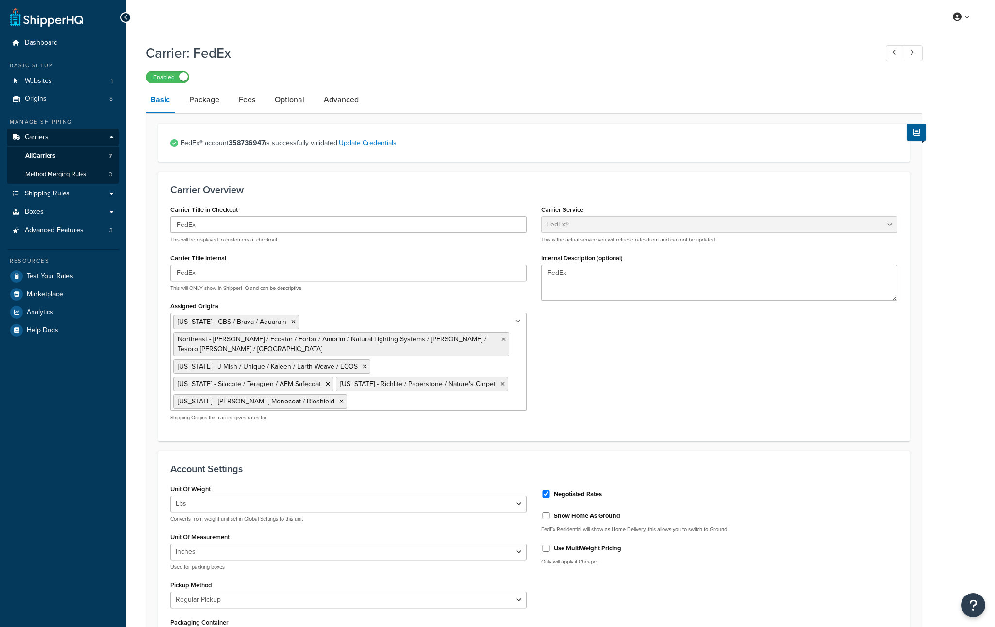
select select "fedEx"
select select "REGULAR_PICKUP"
select select "YOUR_PACKAGING"
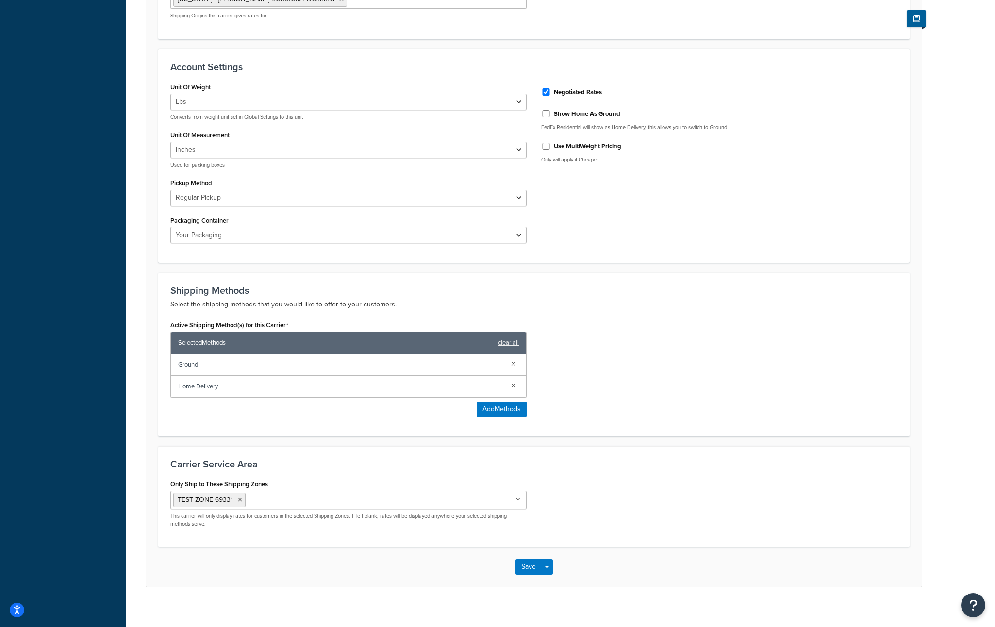
scroll to position [73, 0]
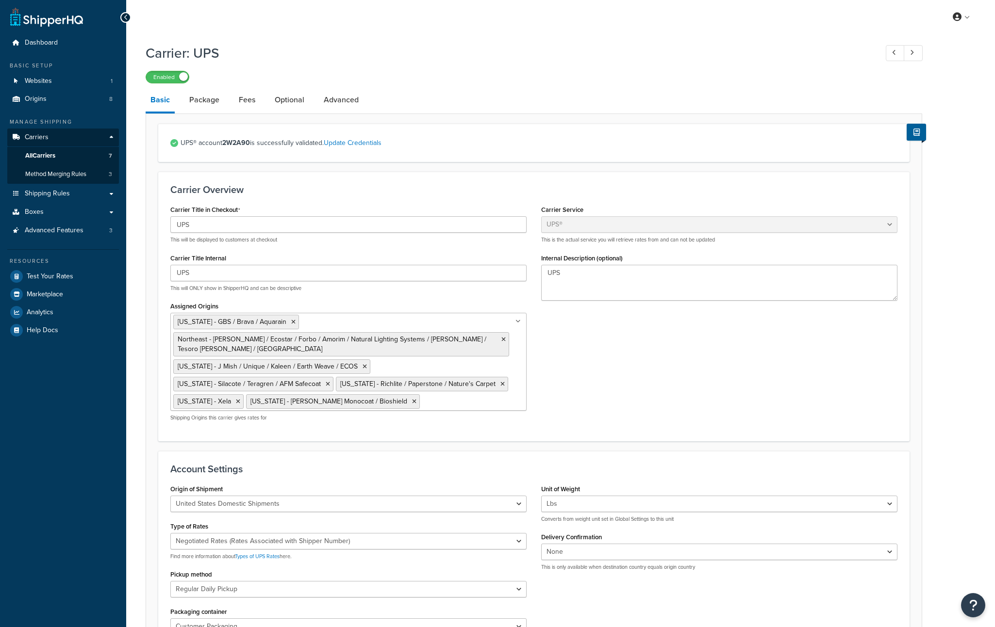
select select "ups"
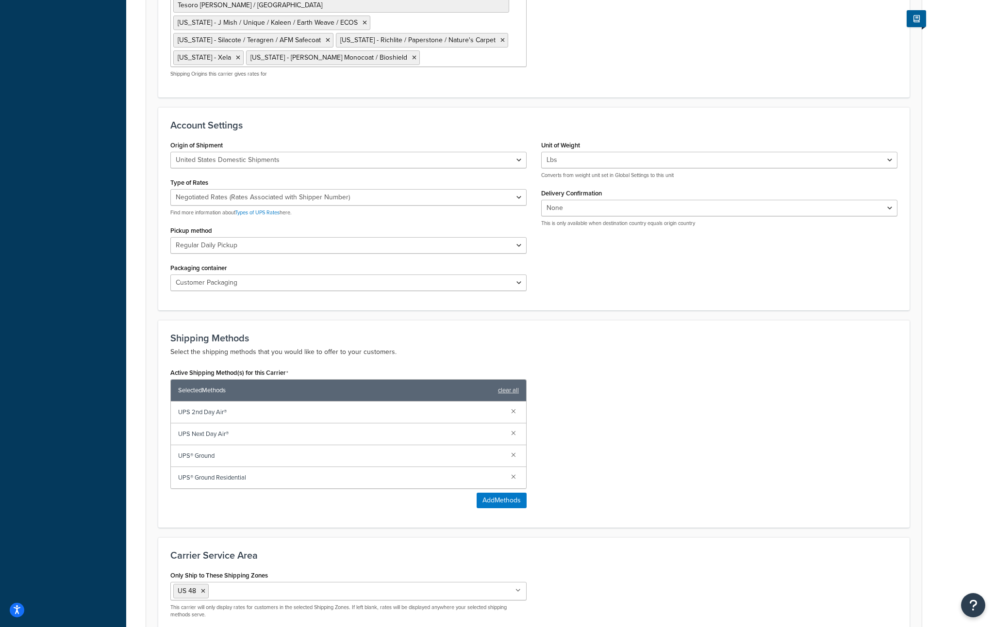
scroll to position [346, 0]
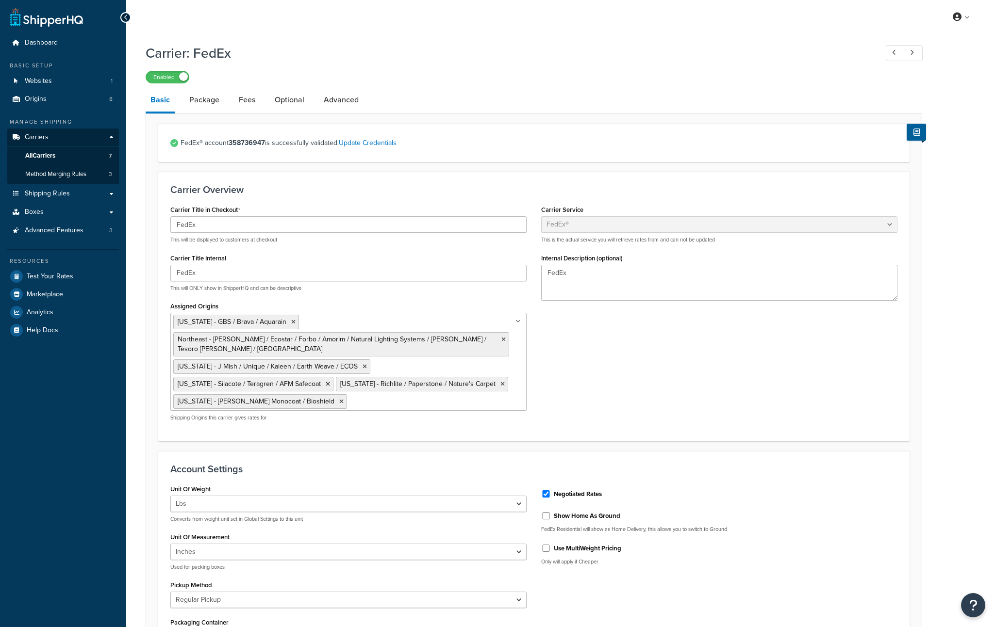
select select "fedEx"
select select "REGULAR_PICKUP"
select select "YOUR_PACKAGING"
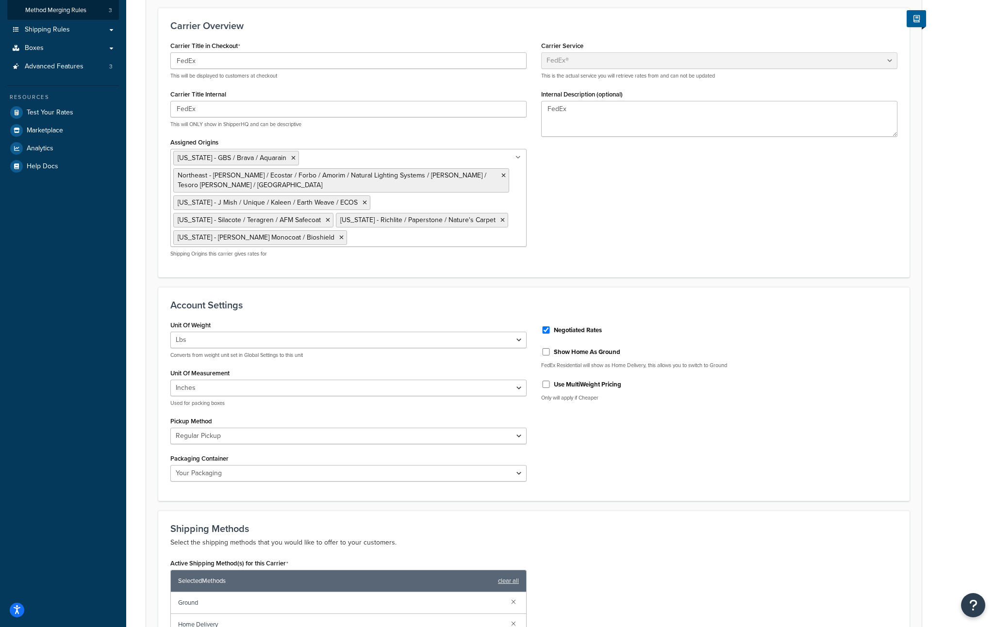
scroll to position [82, 0]
